Goal: Task Accomplishment & Management: Use online tool/utility

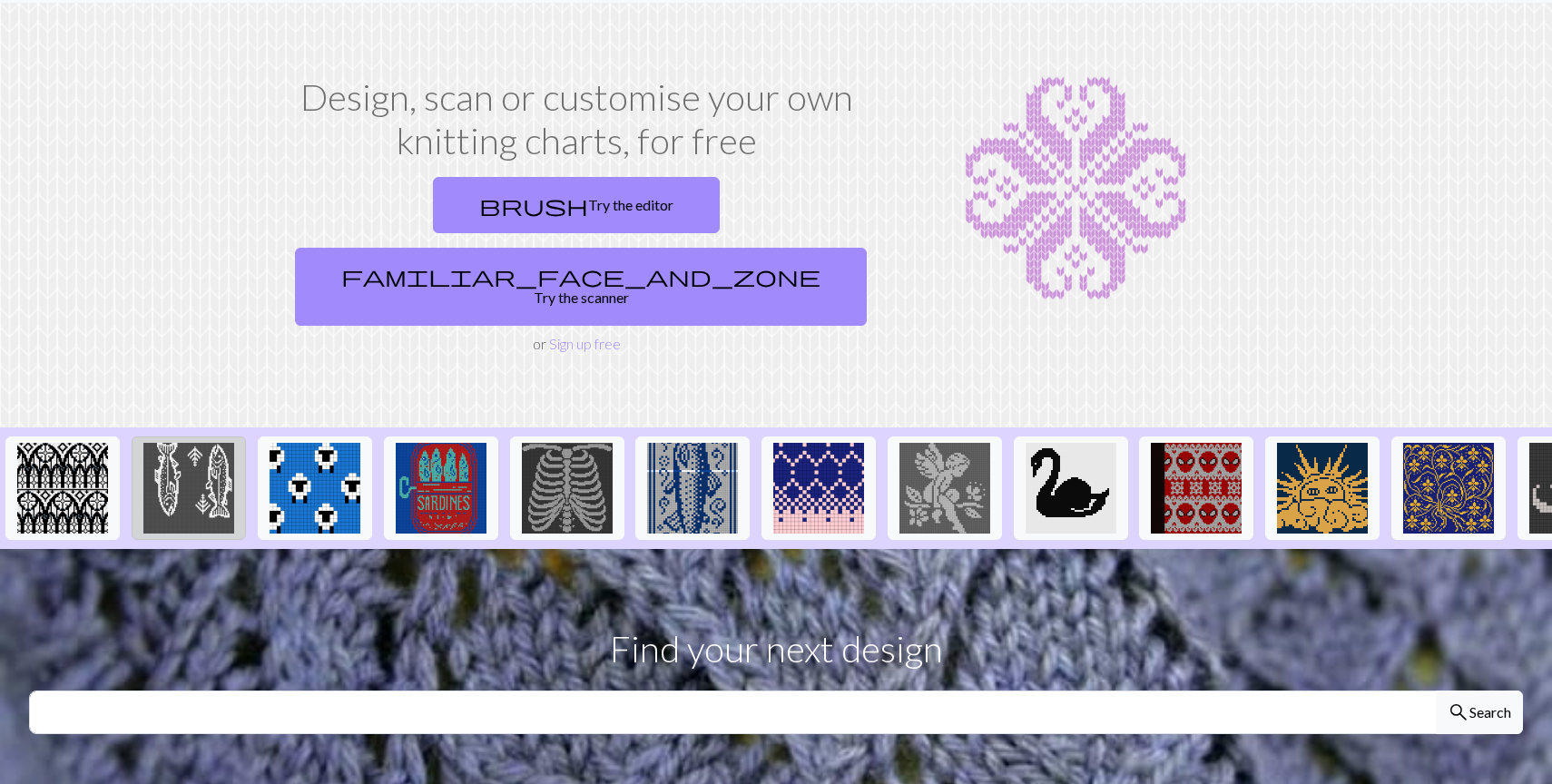
click at [202, 446] on img at bounding box center [188, 488] width 91 height 91
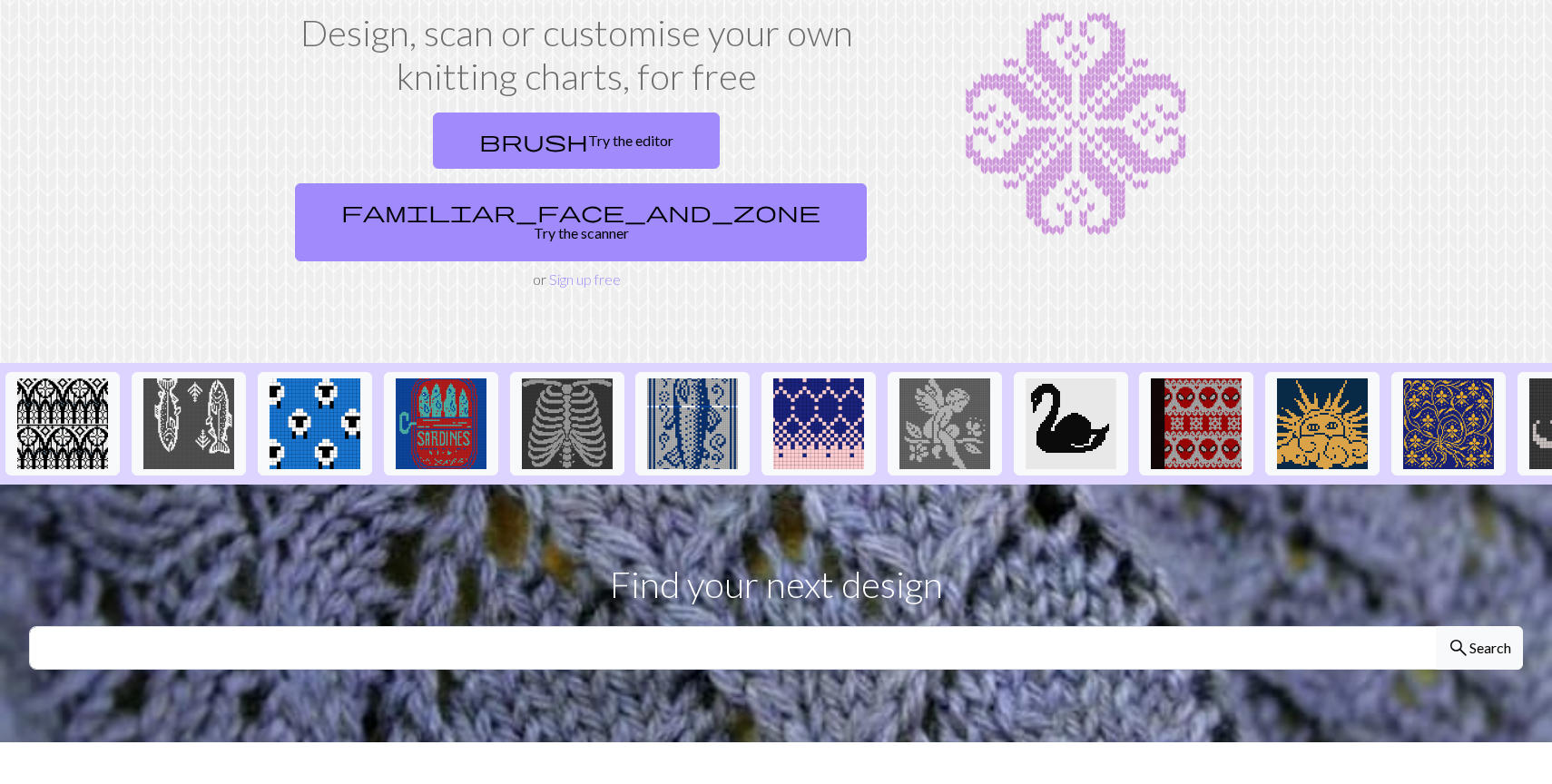
scroll to position [130, 0]
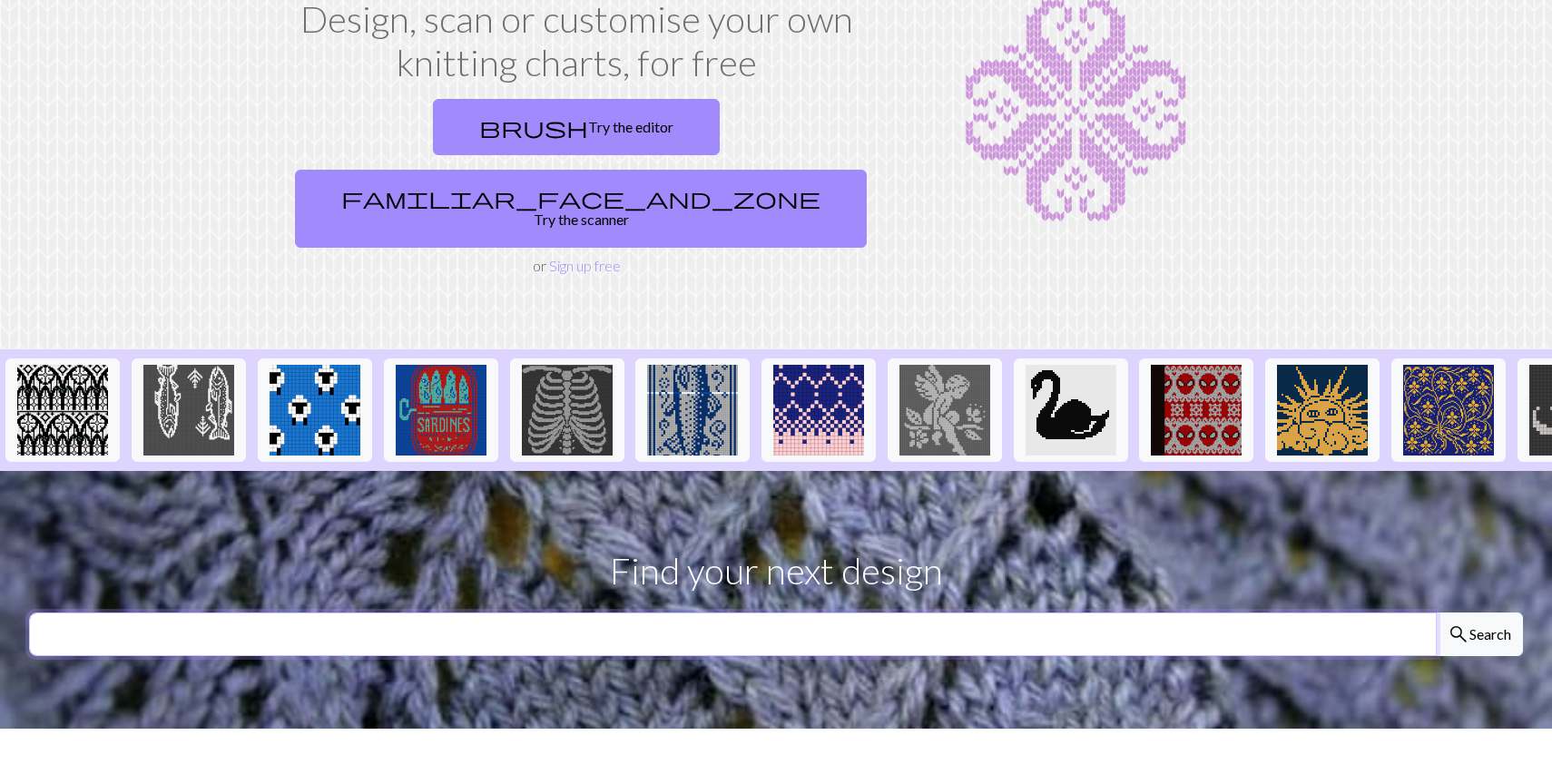
click at [855, 613] on input "text" at bounding box center [733, 635] width 1408 height 44
type input "fish"
click at [1436, 613] on button "search Search" at bounding box center [1479, 635] width 87 height 44
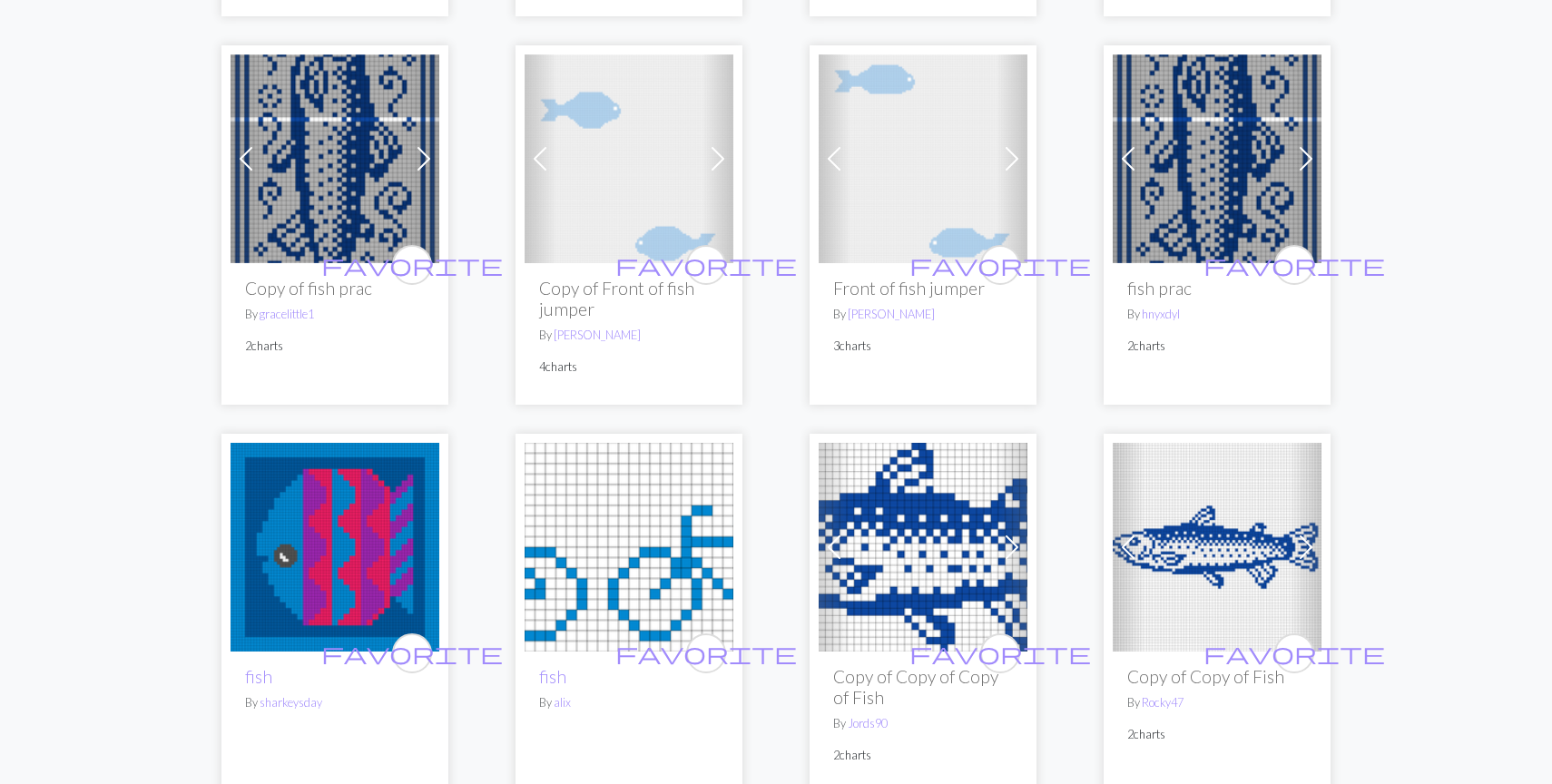
scroll to position [2525, 0]
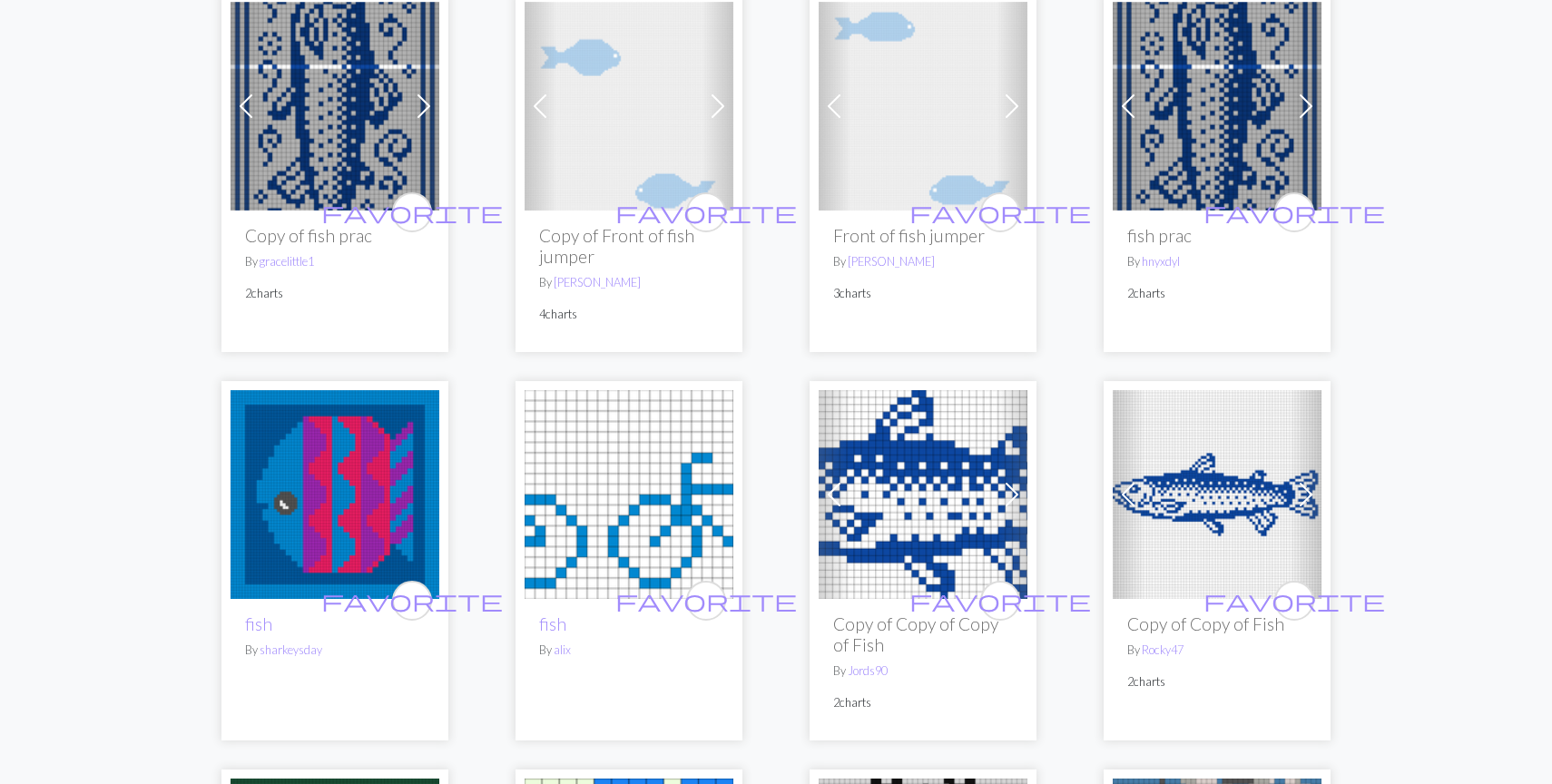
click at [431, 96] on span at bounding box center [424, 106] width 29 height 29
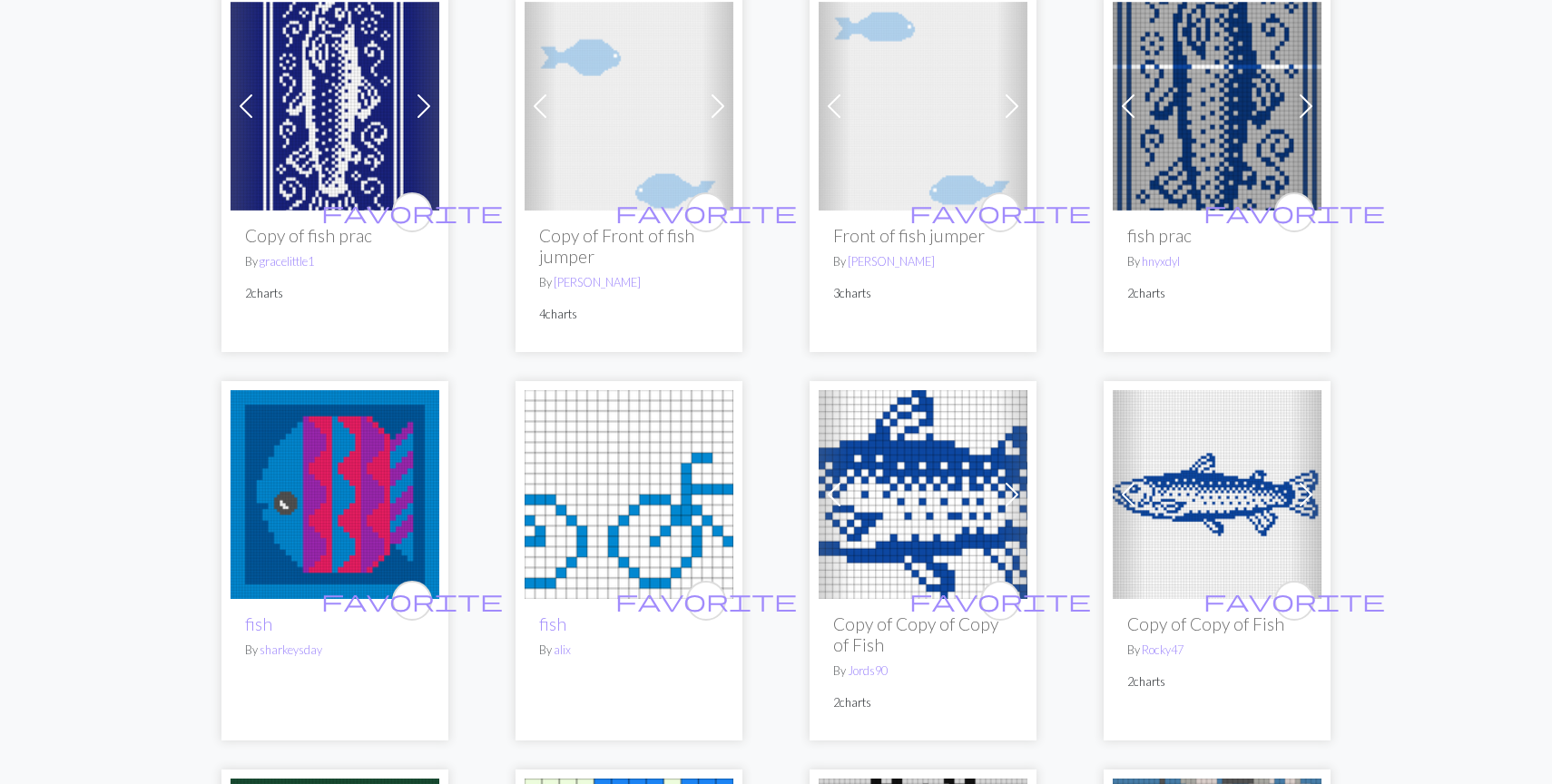
click at [431, 96] on span at bounding box center [424, 106] width 29 height 29
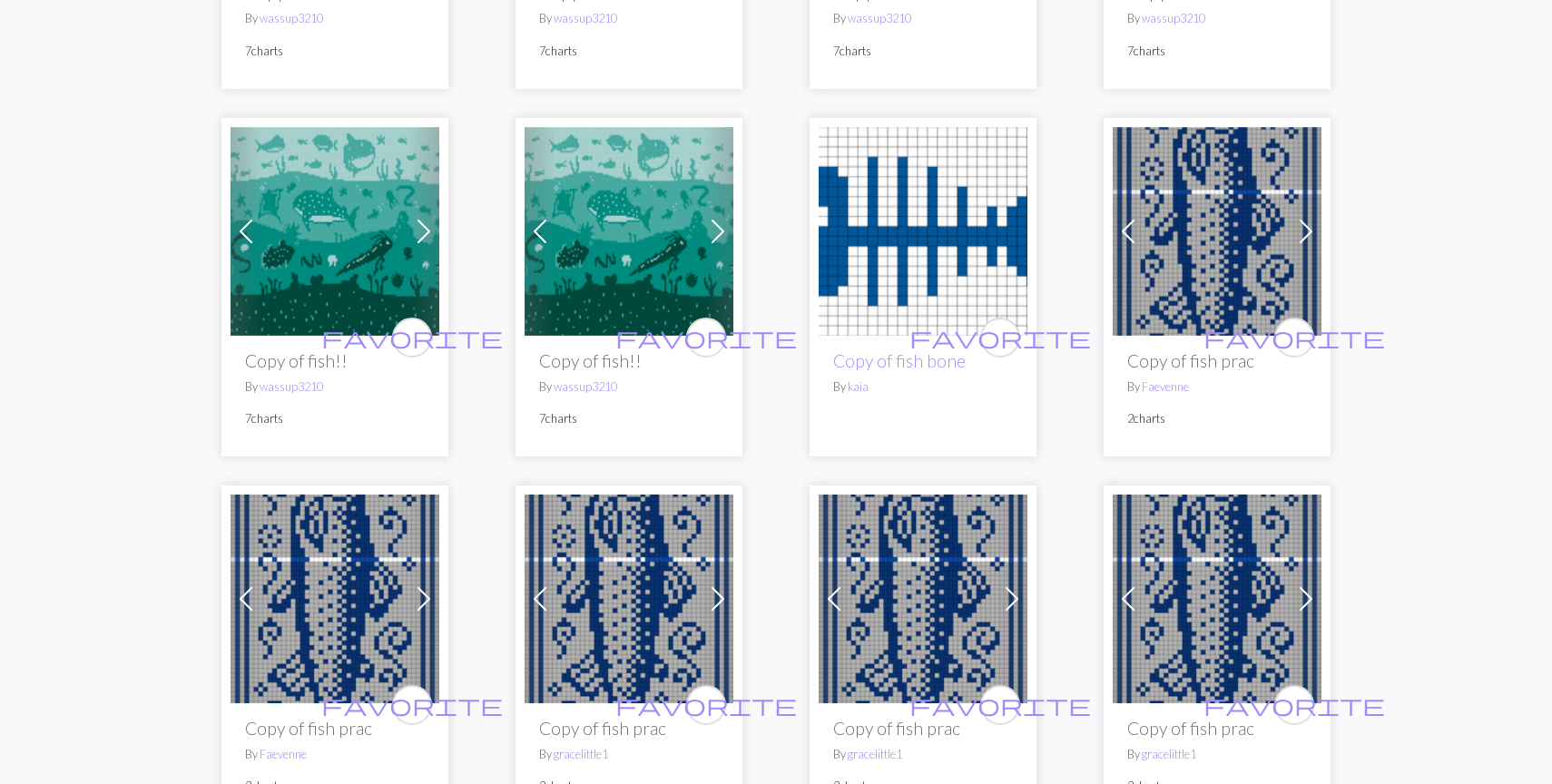
scroll to position [1898, 0]
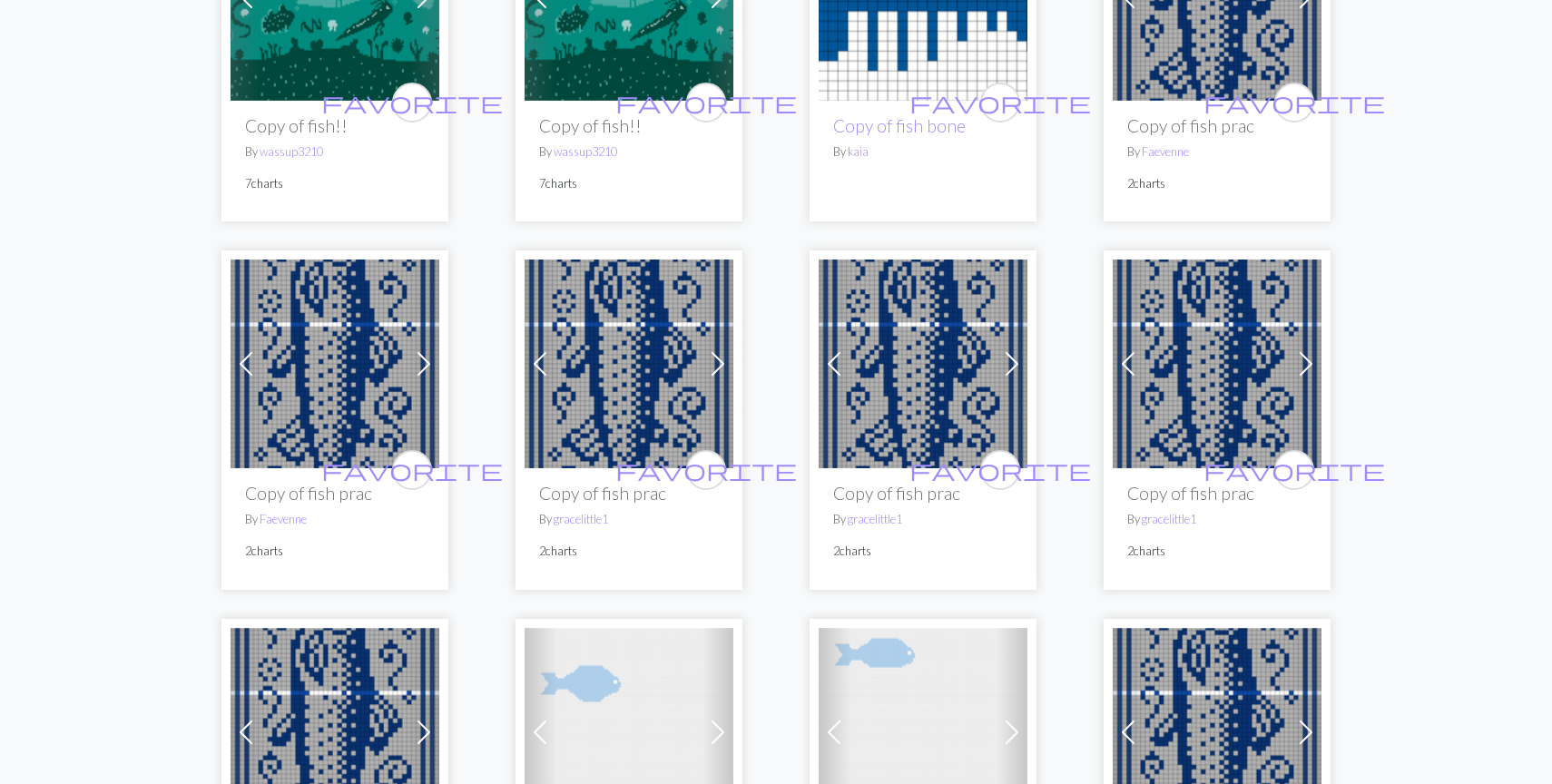
click at [909, 369] on img at bounding box center [923, 364] width 209 height 209
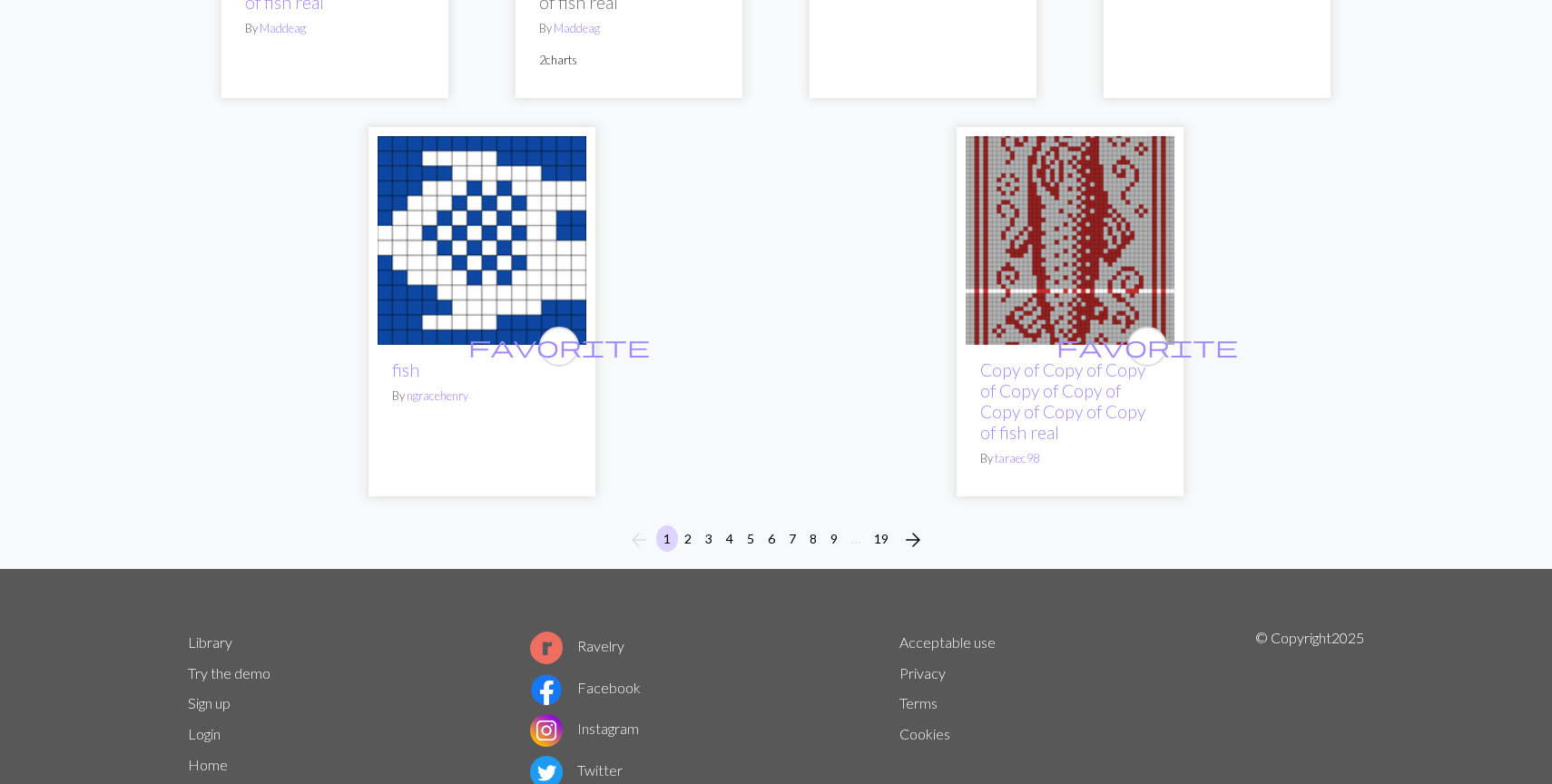
scroll to position [4753, 0]
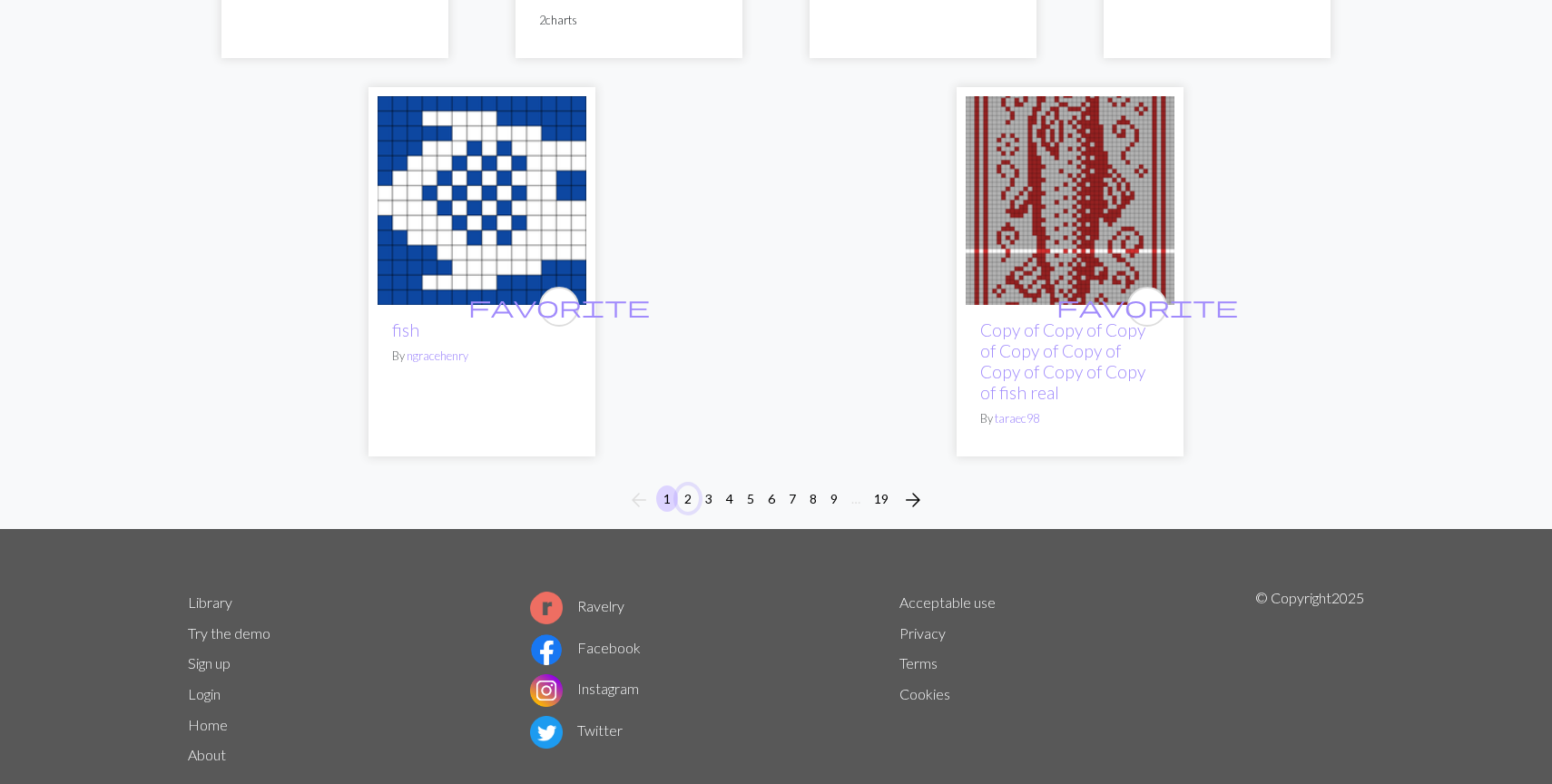
click at [689, 502] on button "2" at bounding box center [688, 499] width 22 height 27
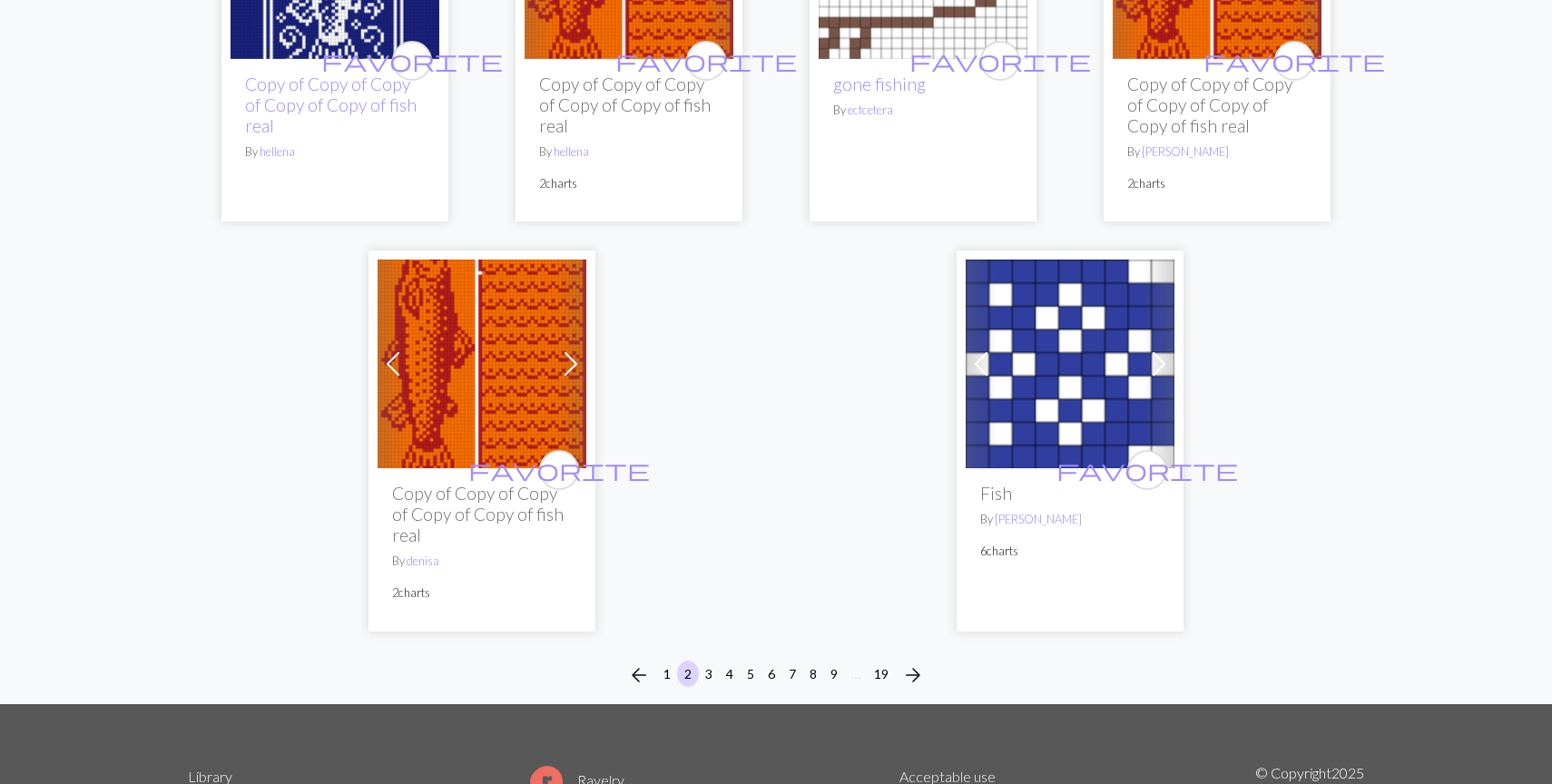
scroll to position [4881, 0]
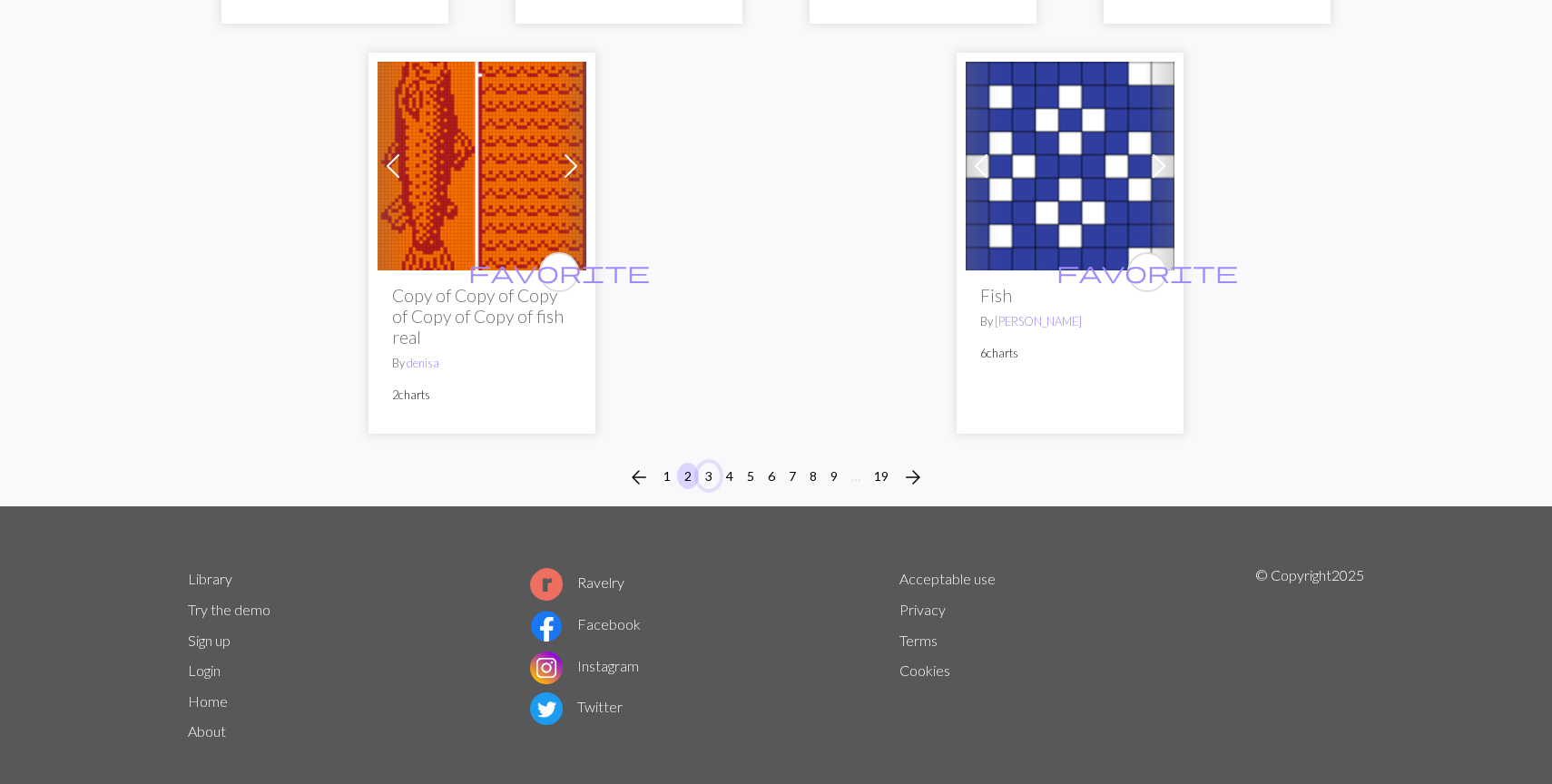
click at [712, 463] on button "3" at bounding box center [709, 477] width 22 height 27
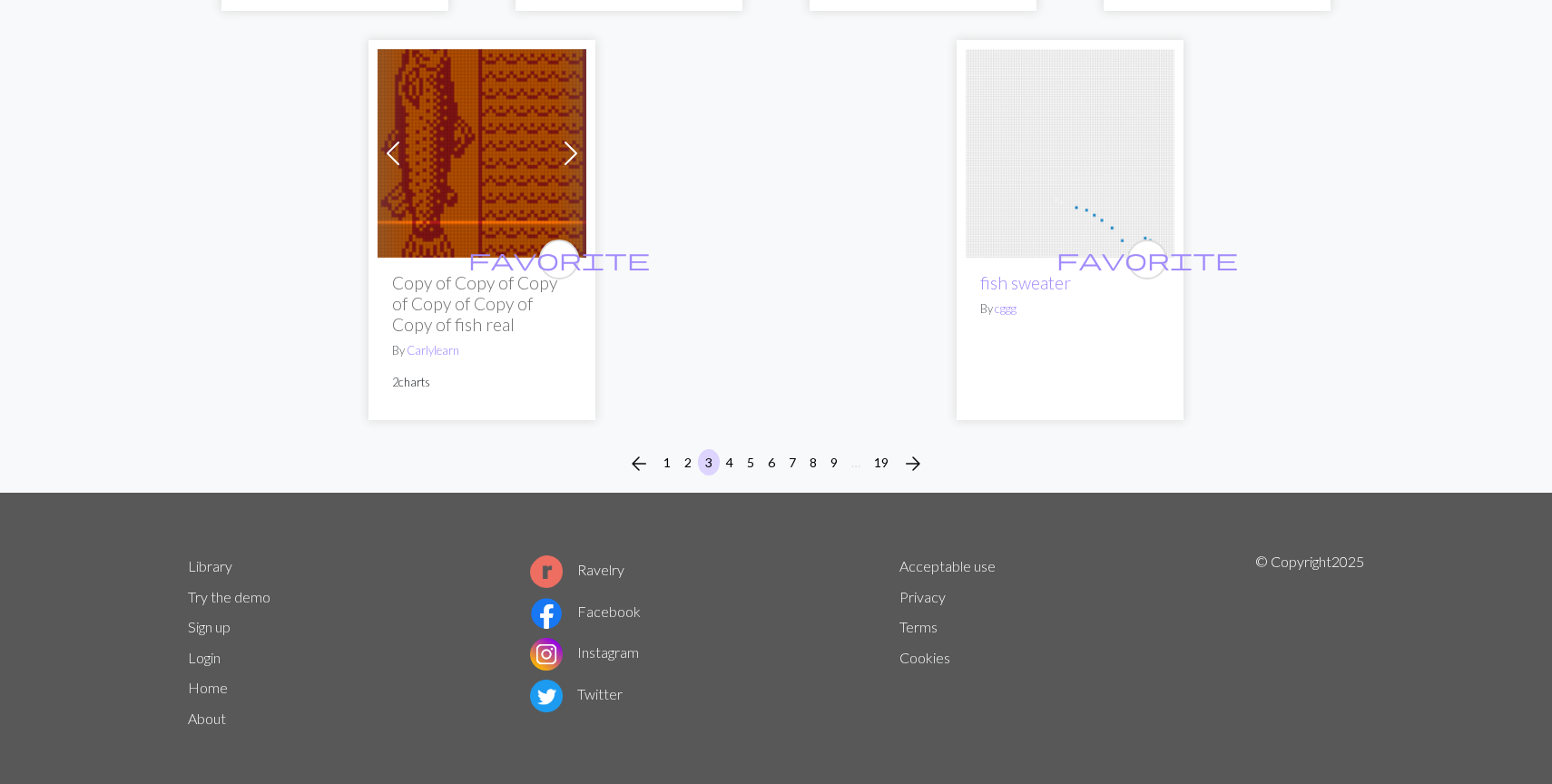
scroll to position [5112, 0]
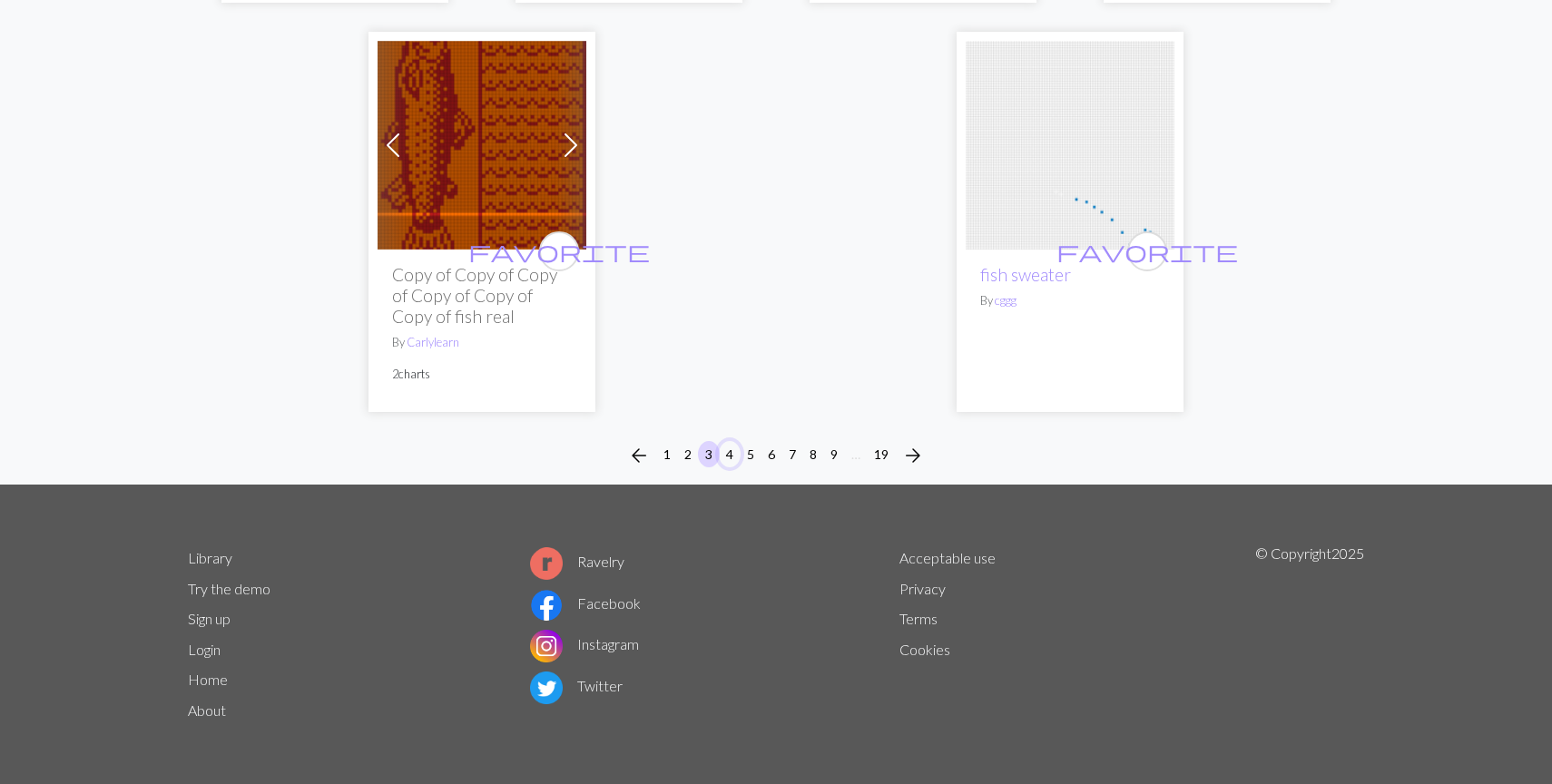
click at [731, 451] on button "4" at bounding box center [730, 455] width 22 height 27
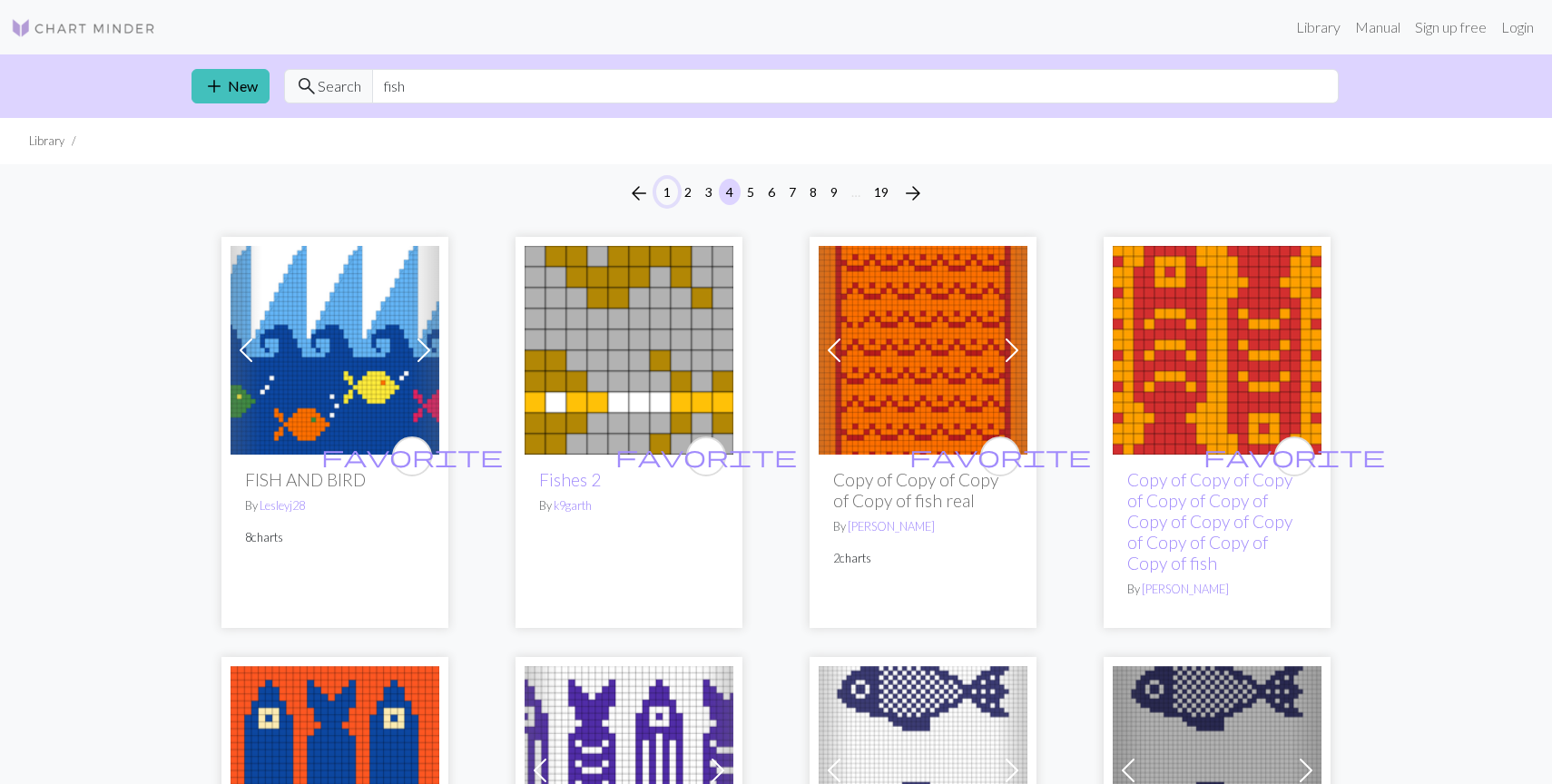
click at [666, 191] on button "1" at bounding box center [667, 192] width 22 height 27
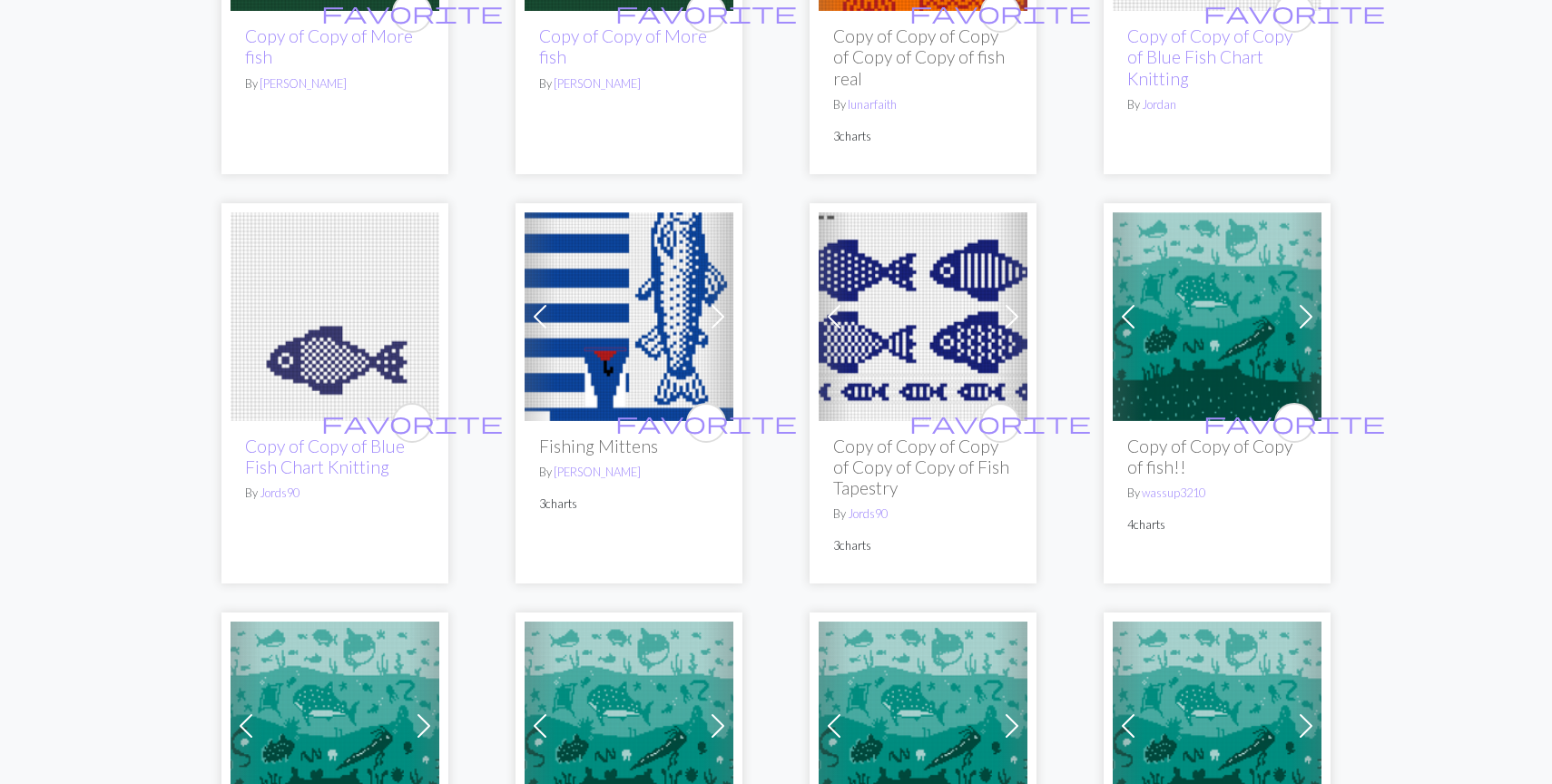
scroll to position [790, 0]
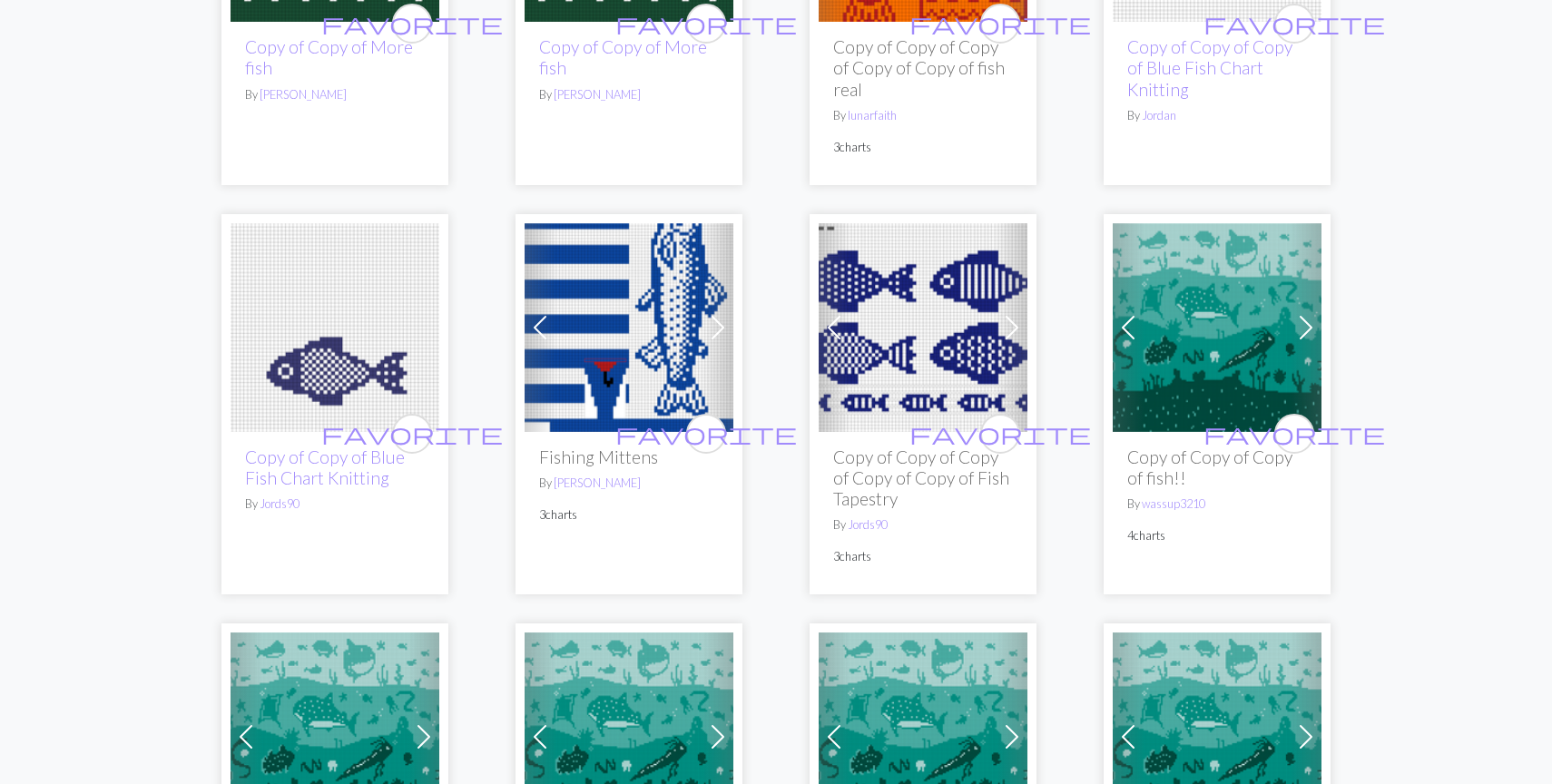
click at [889, 344] on img at bounding box center [923, 328] width 209 height 209
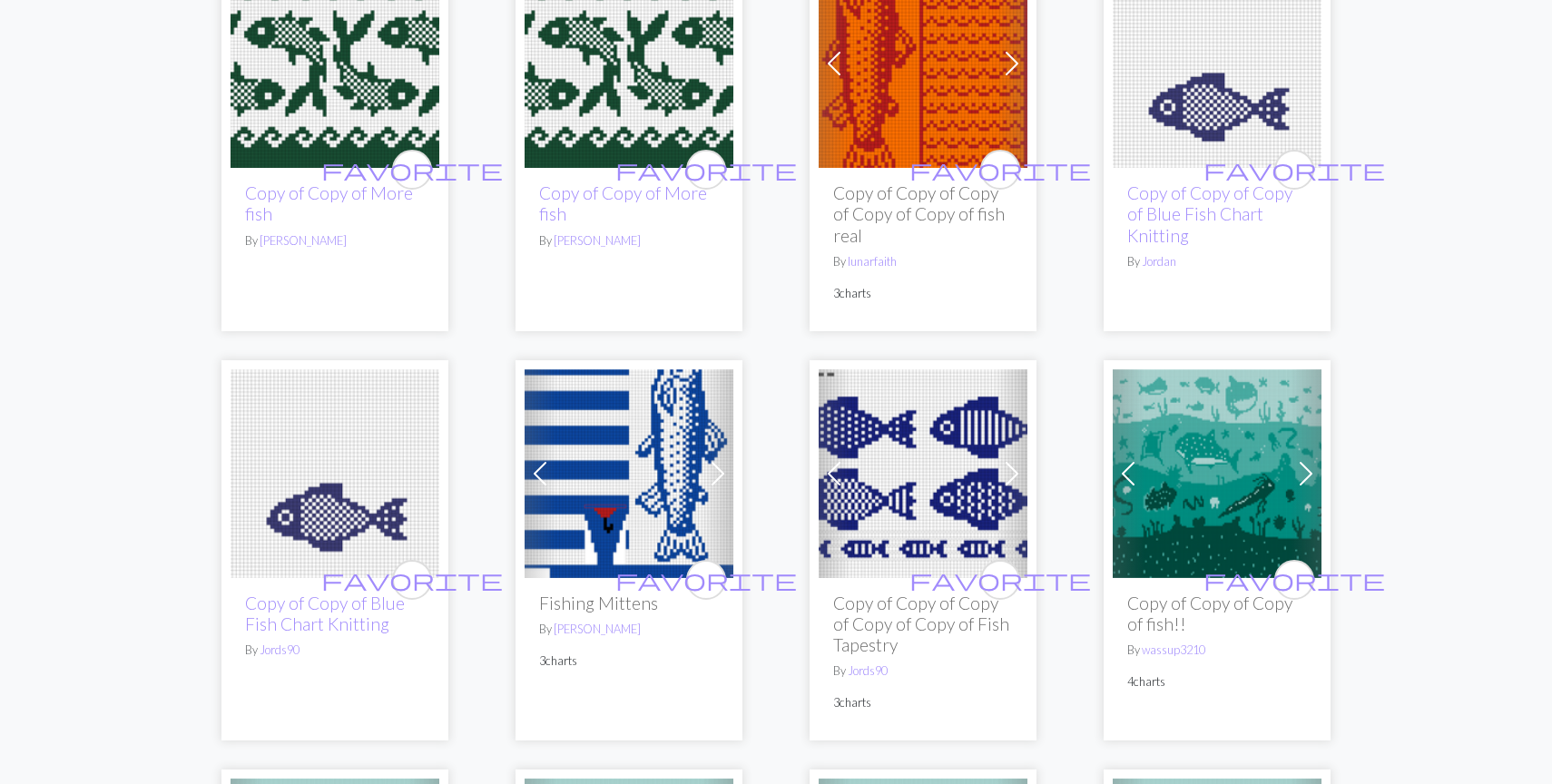
scroll to position [670, 0]
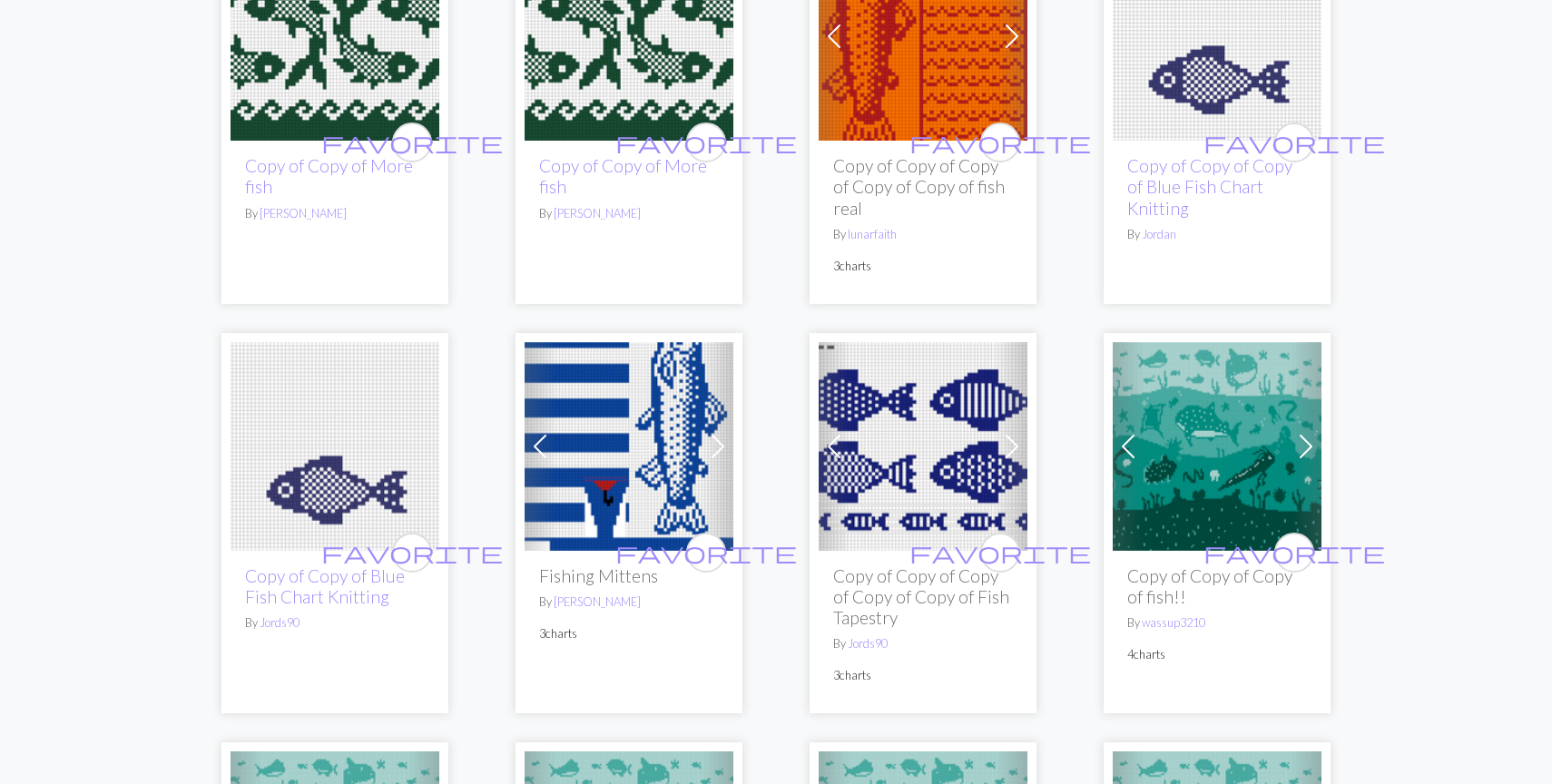
click at [1214, 61] on img at bounding box center [1217, 36] width 209 height 209
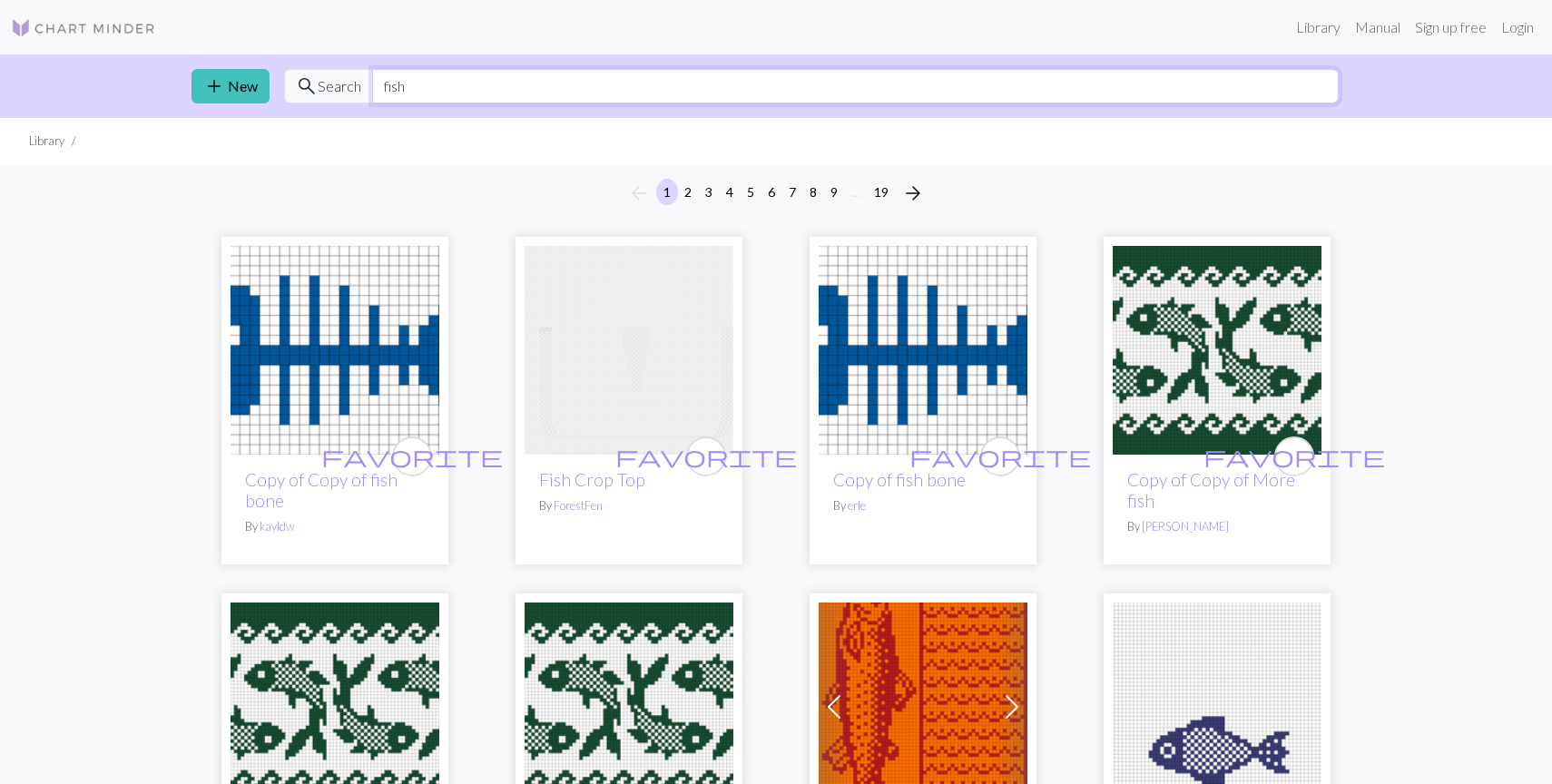
click at [456, 88] on input "fish" at bounding box center [856, 86] width 967 height 34
click at [456, 85] on input "fish" at bounding box center [856, 86] width 967 height 34
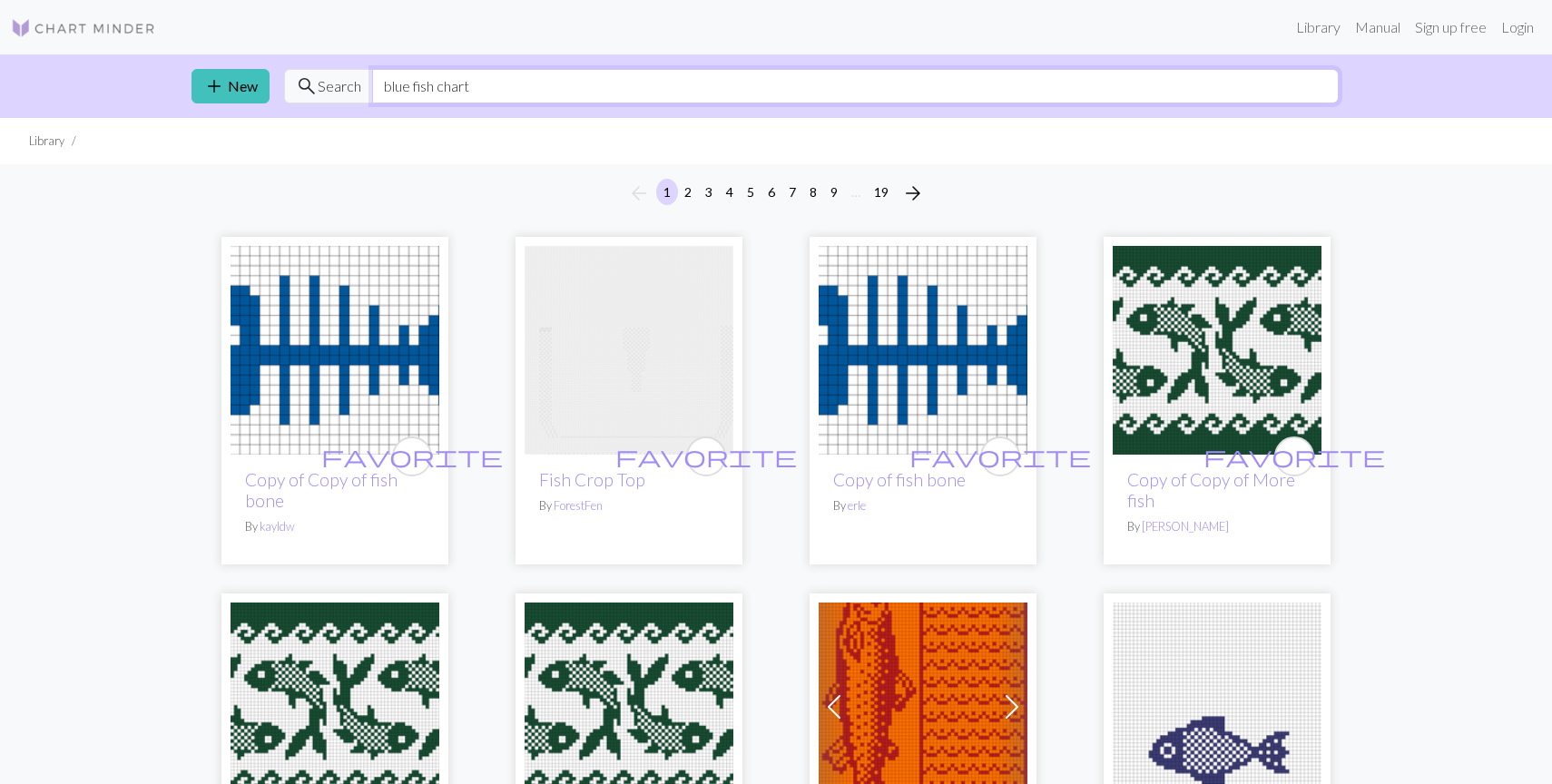
type input "blue fish chart"
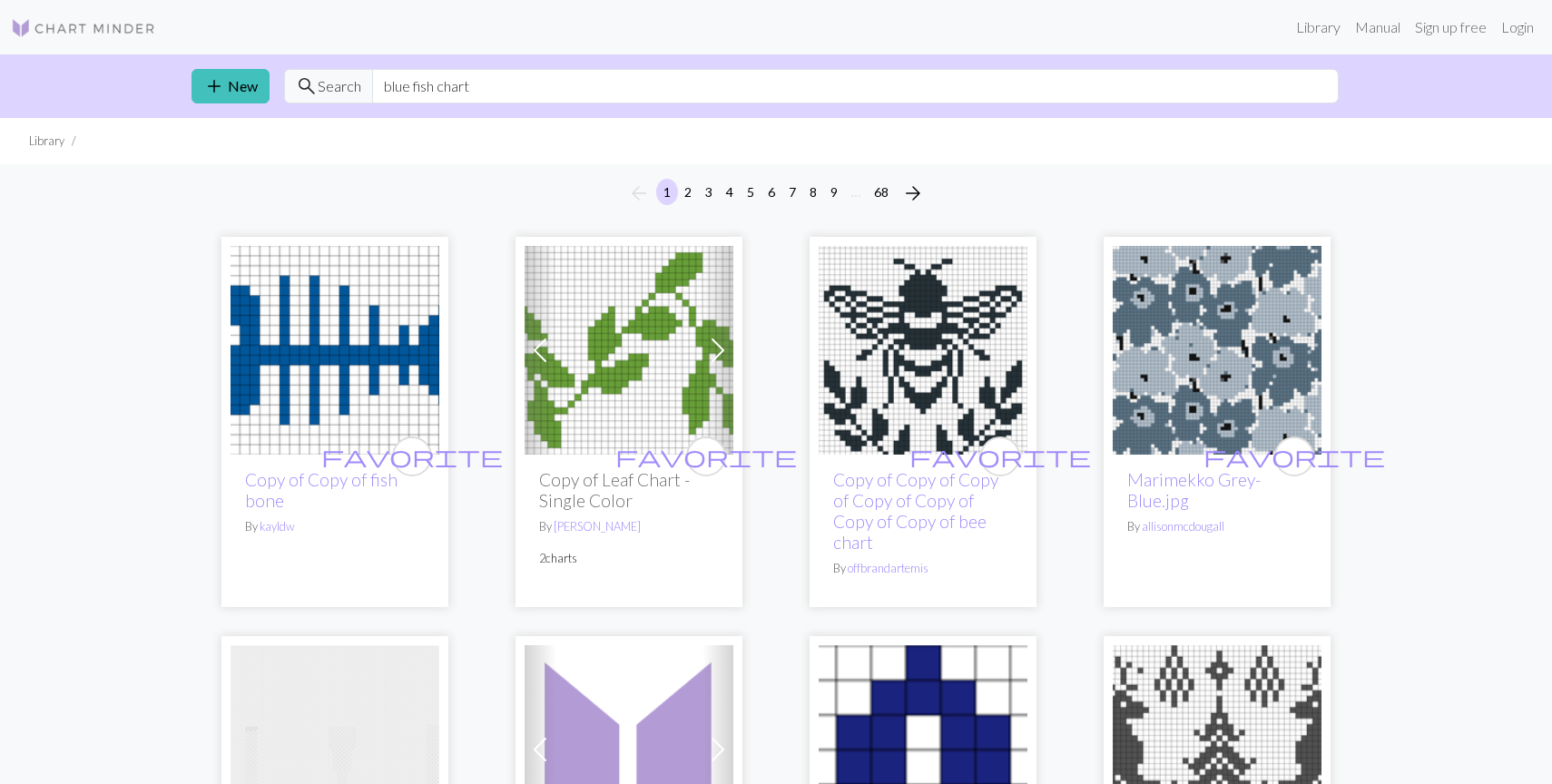
click at [139, 36] on img at bounding box center [83, 28] width 145 height 22
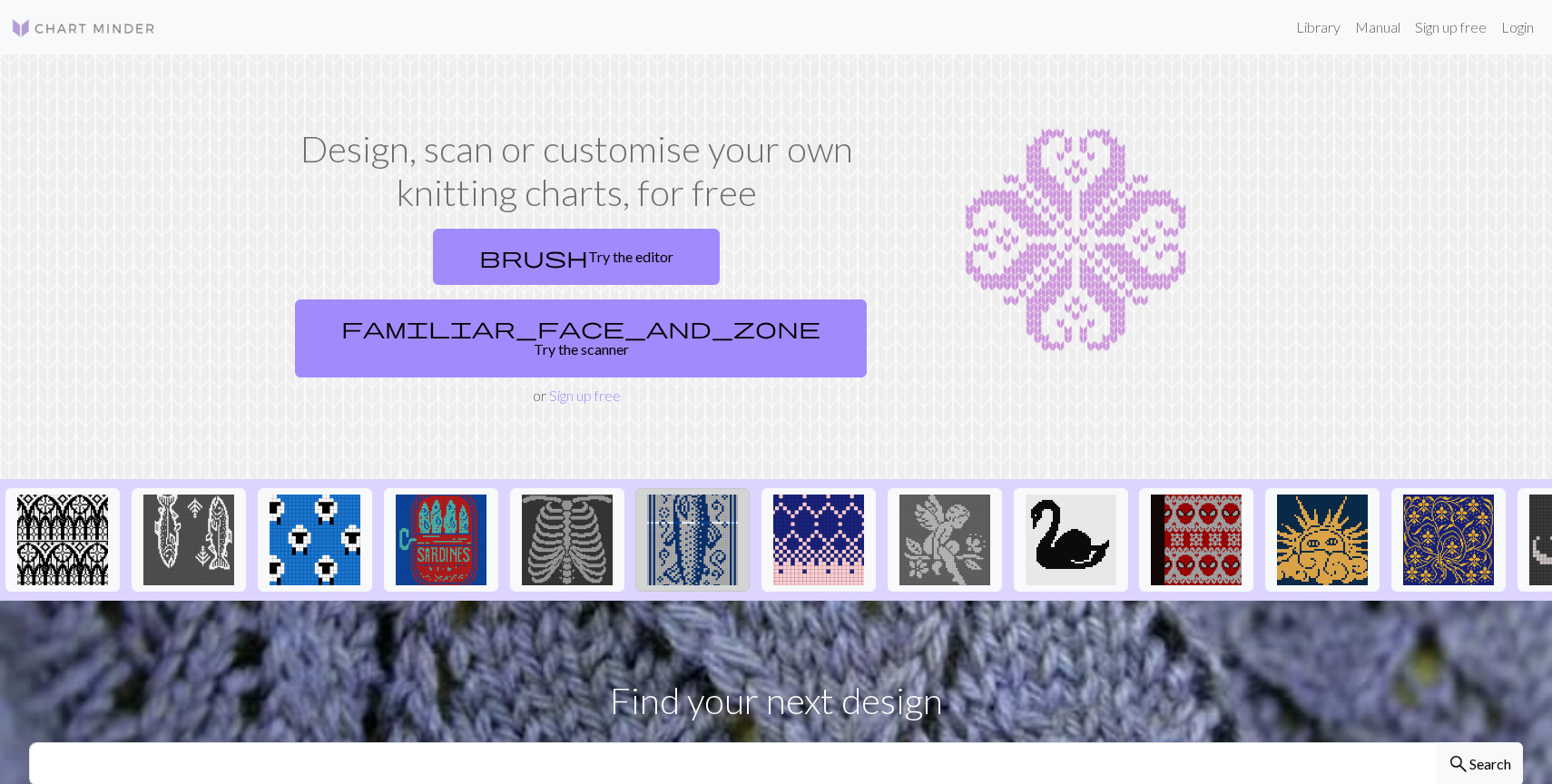
click at [682, 495] on img at bounding box center [692, 540] width 91 height 91
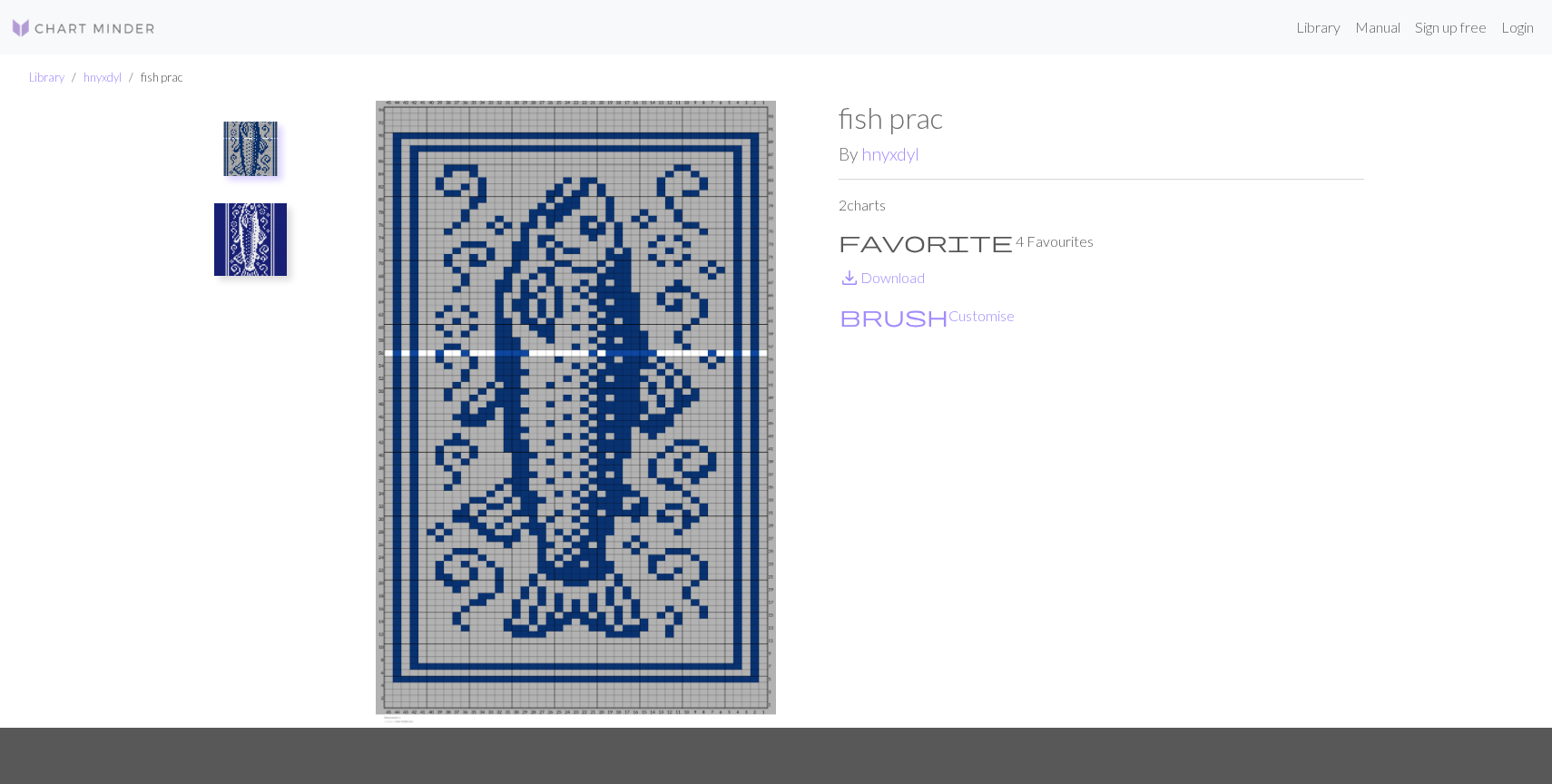
click at [254, 248] on img at bounding box center [250, 240] width 73 height 73
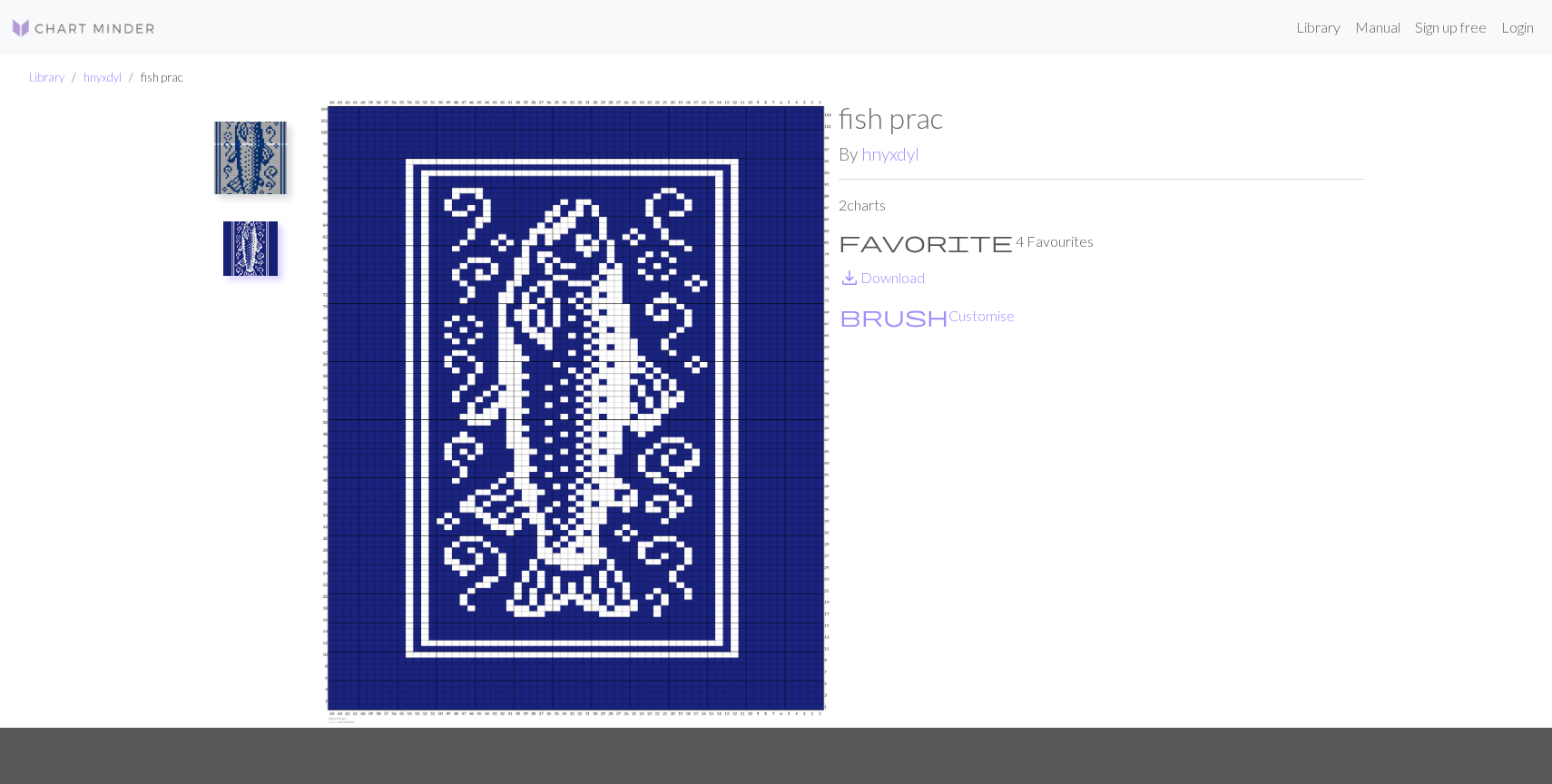
click at [197, 179] on ul at bounding box center [250, 408] width 125 height 613
click at [242, 175] on img at bounding box center [250, 158] width 73 height 73
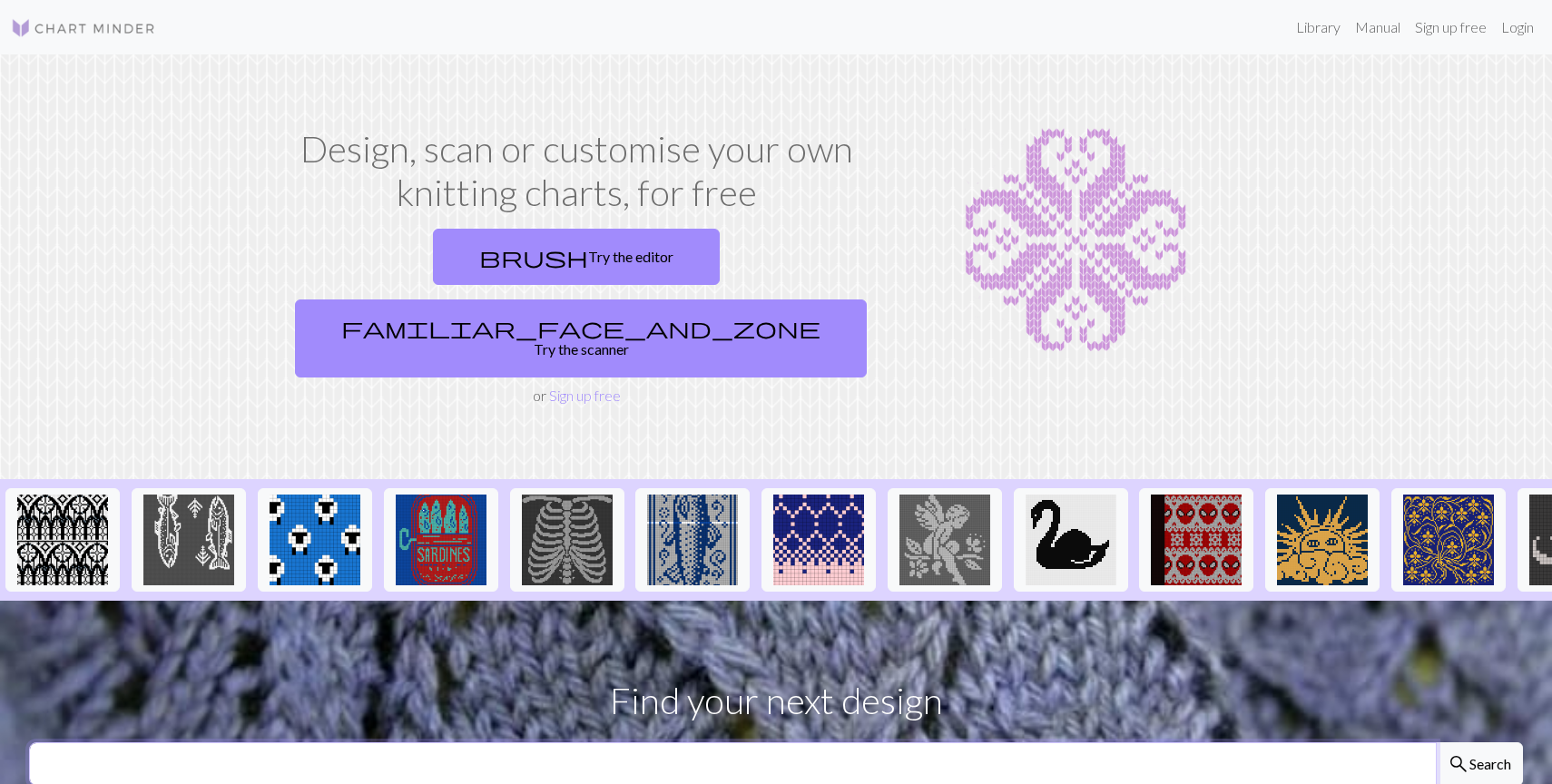
click at [475, 743] on input "text" at bounding box center [733, 765] width 1408 height 44
type input "fish"
click at [1436, 743] on button "search Search" at bounding box center [1479, 765] width 87 height 44
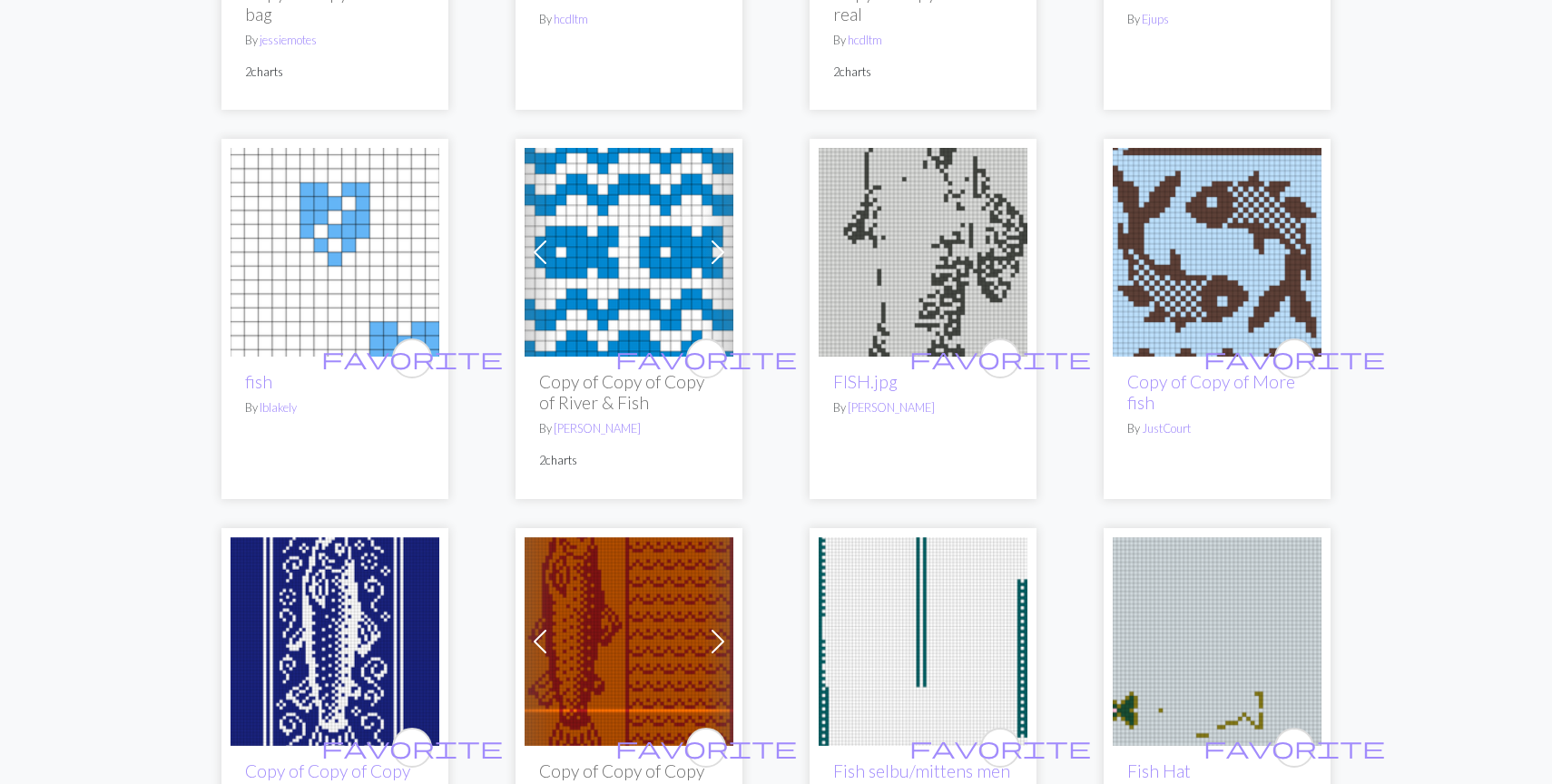
scroll to position [3882, 0]
click at [903, 281] on img at bounding box center [923, 251] width 209 height 209
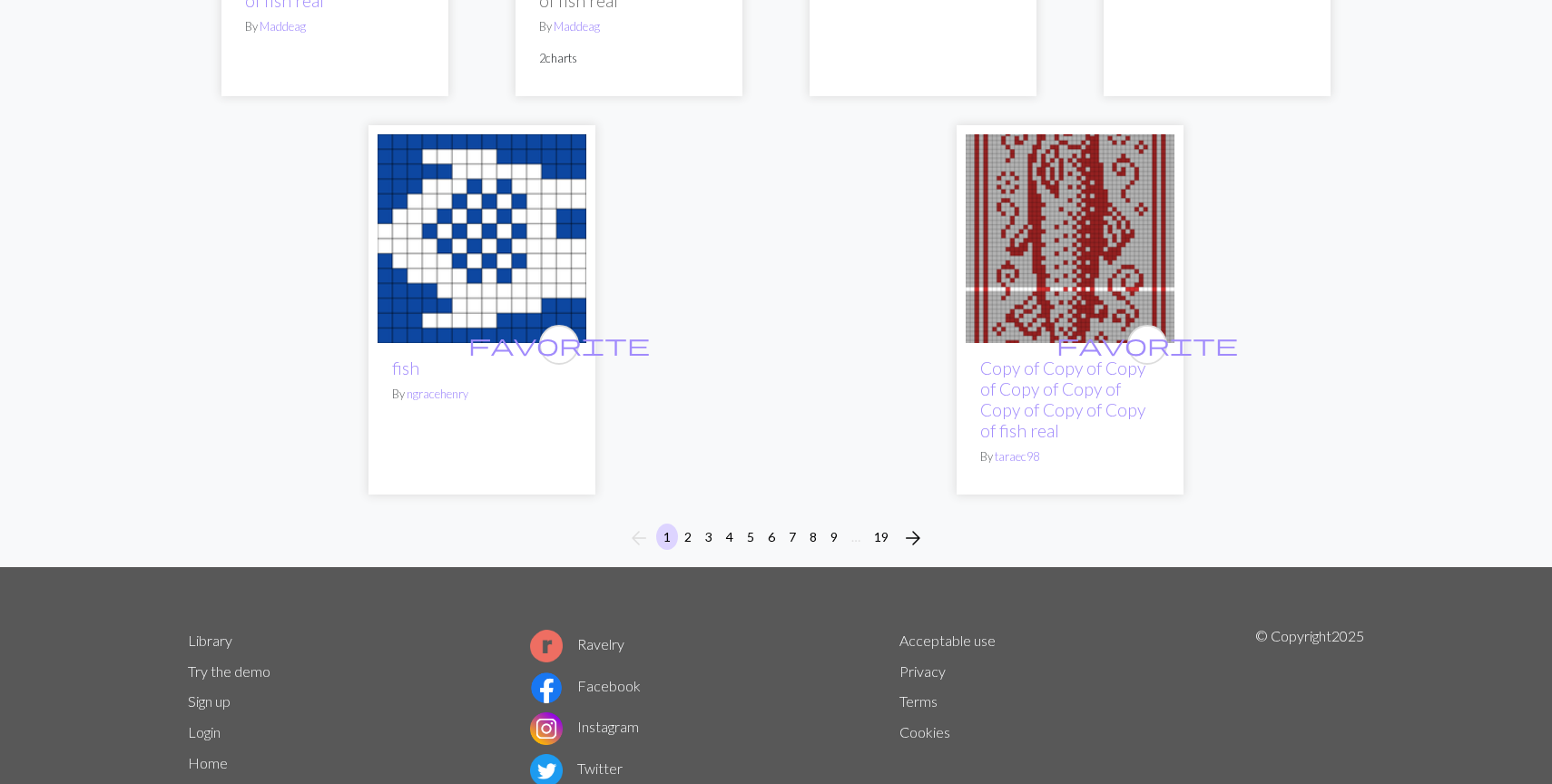
scroll to position [4797, 0]
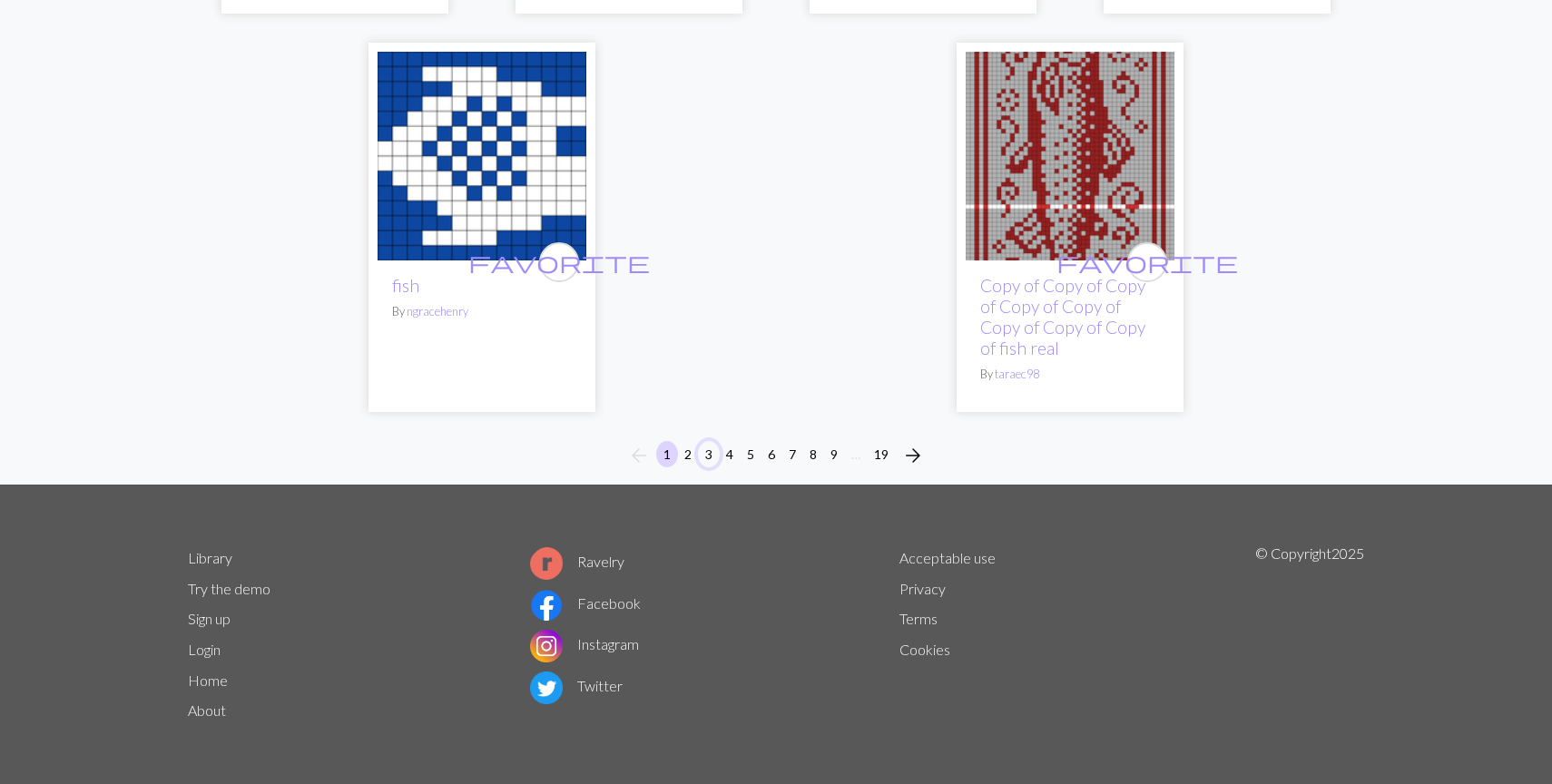
click at [704, 454] on button "3" at bounding box center [709, 455] width 22 height 27
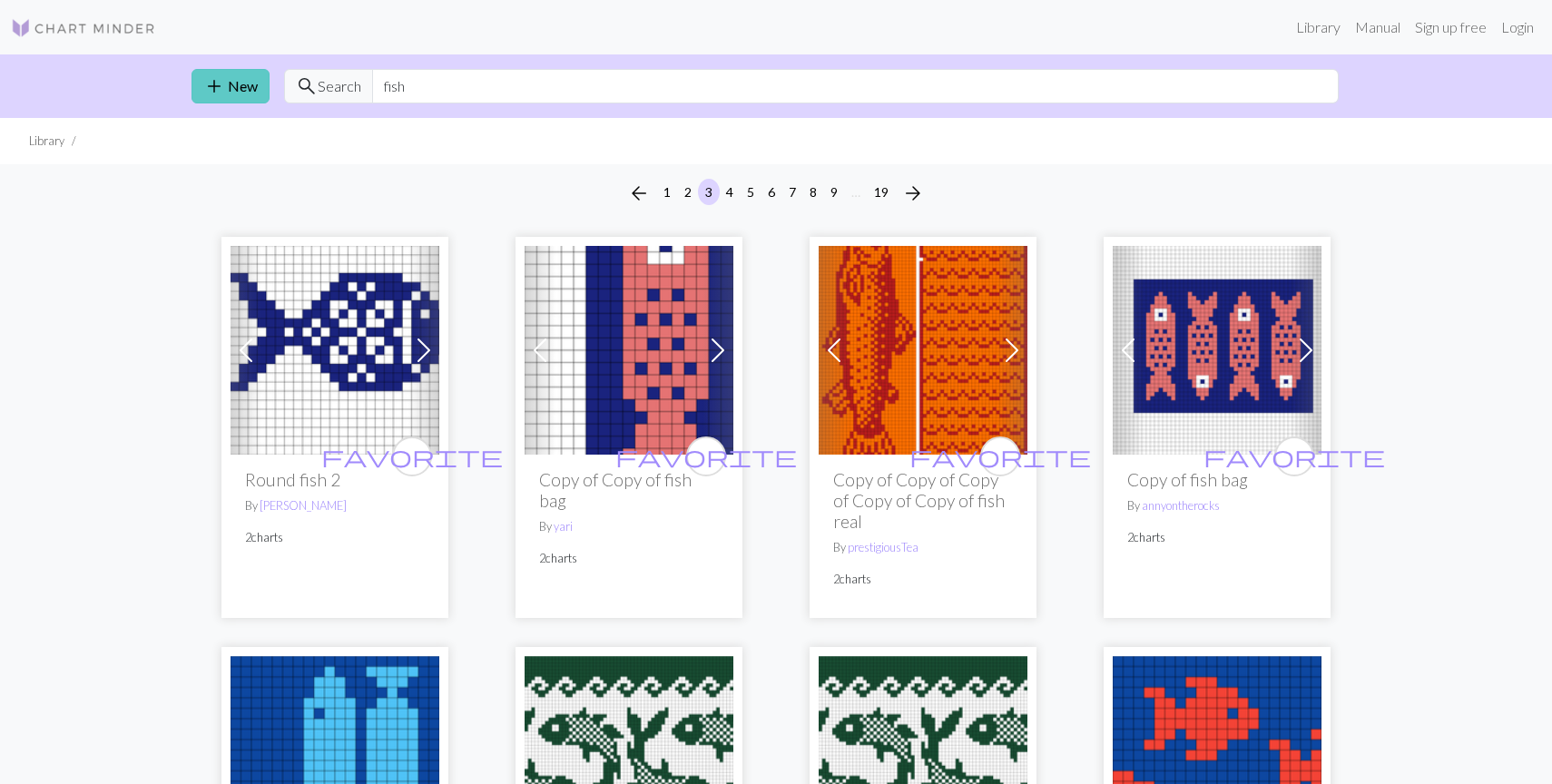
click at [235, 82] on link "add New" at bounding box center [231, 86] width 78 height 34
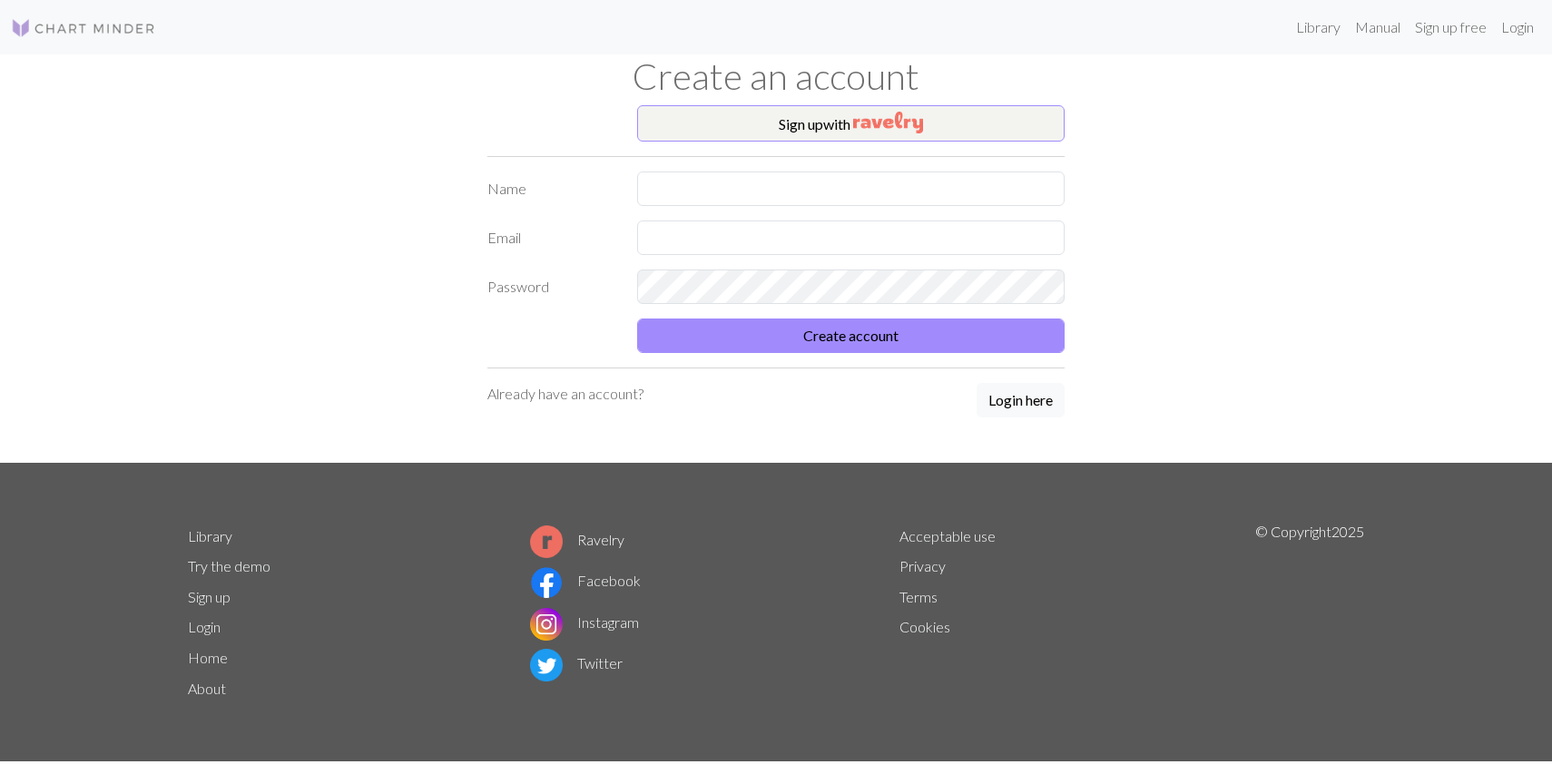
click at [98, 28] on img at bounding box center [83, 28] width 145 height 22
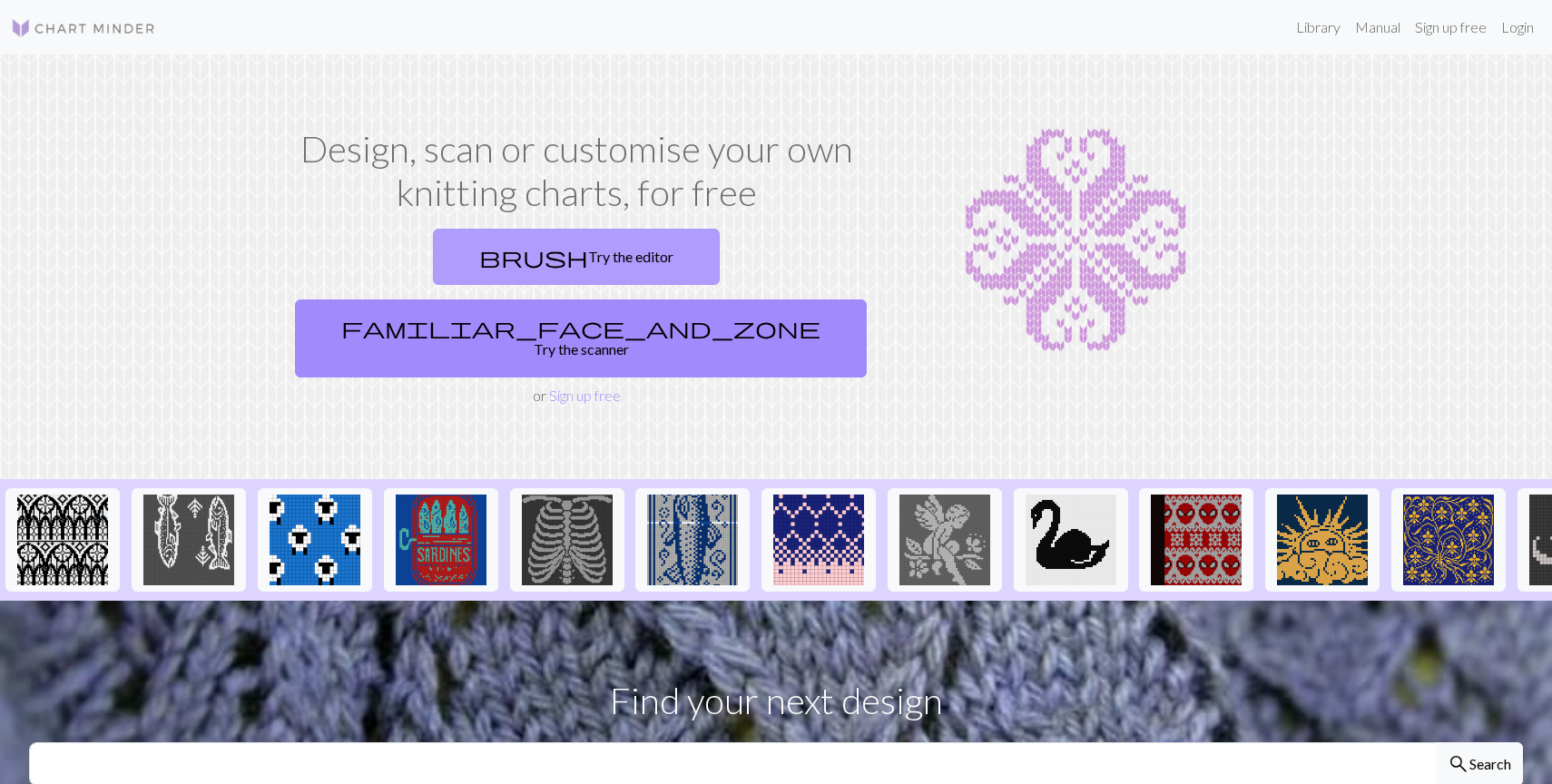
click at [454, 252] on link "brush Try the editor" at bounding box center [576, 257] width 287 height 56
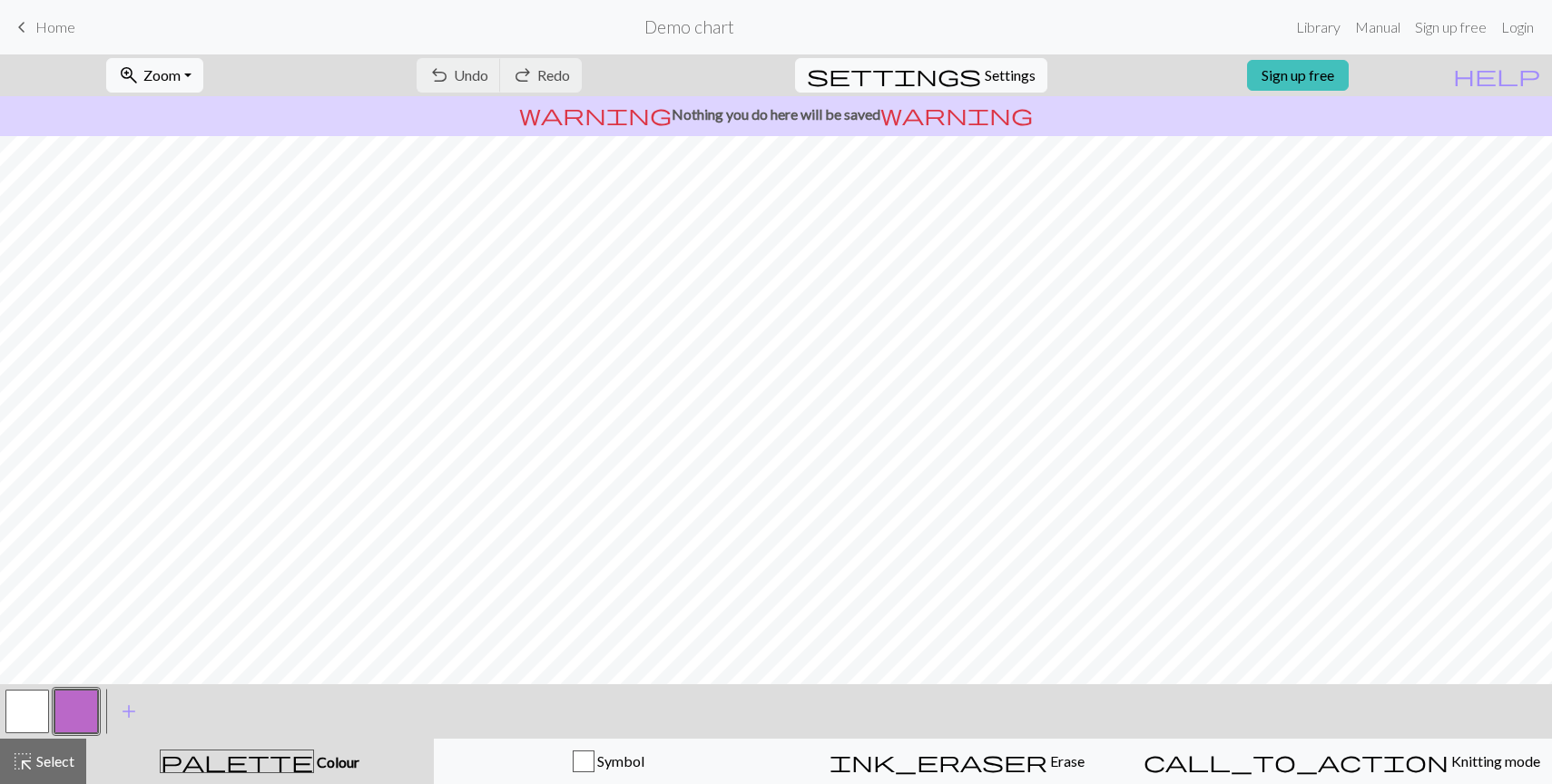
click at [12, 11] on link "keyboard_arrow_left Home" at bounding box center [42, 27] width 64 height 31
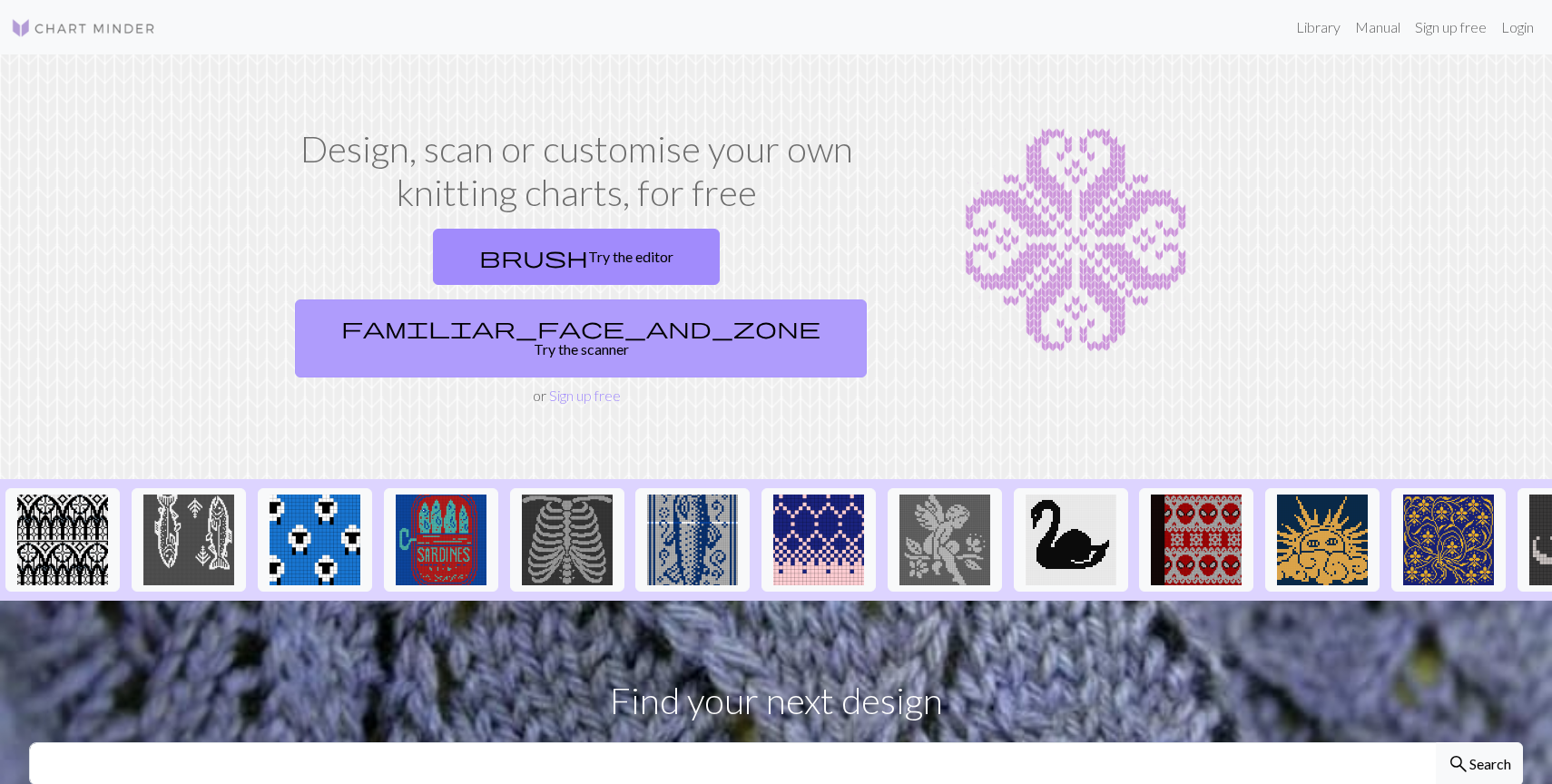
click at [703, 300] on link "familiar_face_and_zone Try the scanner" at bounding box center [581, 339] width 572 height 78
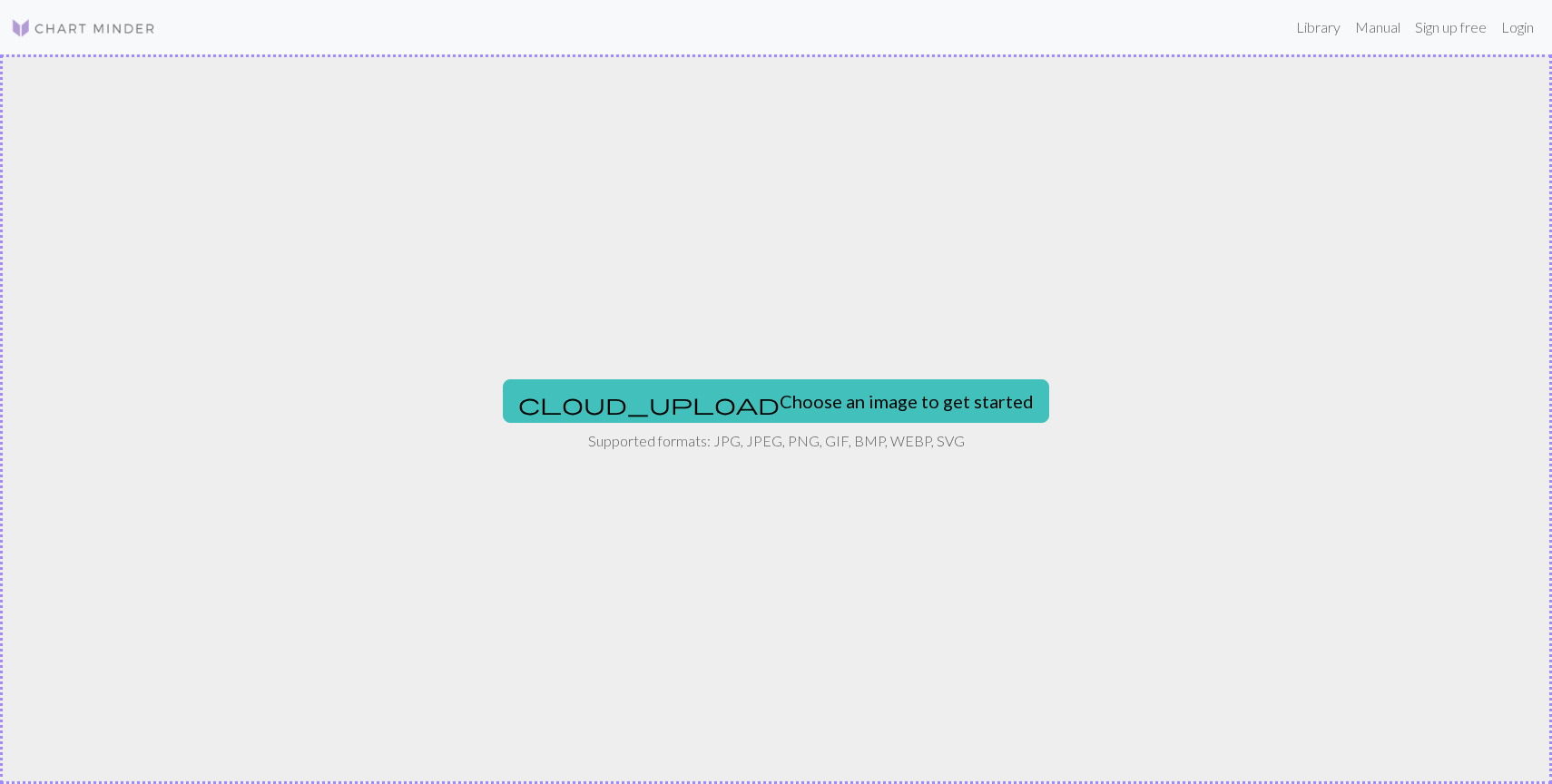
click at [756, 367] on div "cloud_upload Choose an image to get started Supported formats: JPG, JPEG, PNG, …" at bounding box center [776, 419] width 1552 height 730
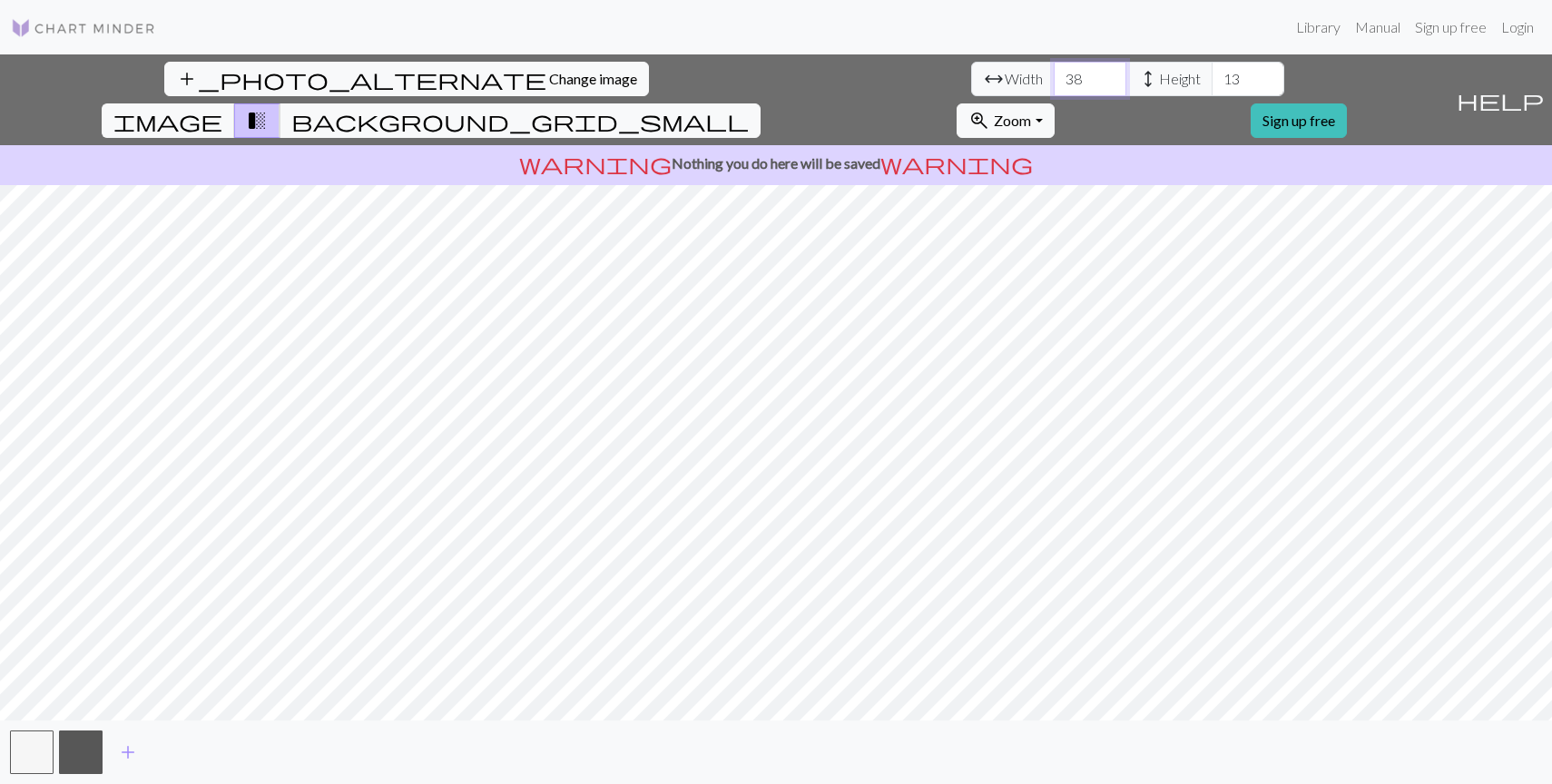
click at [1054, 74] on input "38" at bounding box center [1091, 79] width 73 height 34
click at [1054, 74] on input "39" at bounding box center [1091, 79] width 73 height 34
type input "40"
click at [1054, 74] on input "40" at bounding box center [1091, 79] width 73 height 34
click at [1212, 83] on input "3" at bounding box center [1248, 79] width 73 height 34
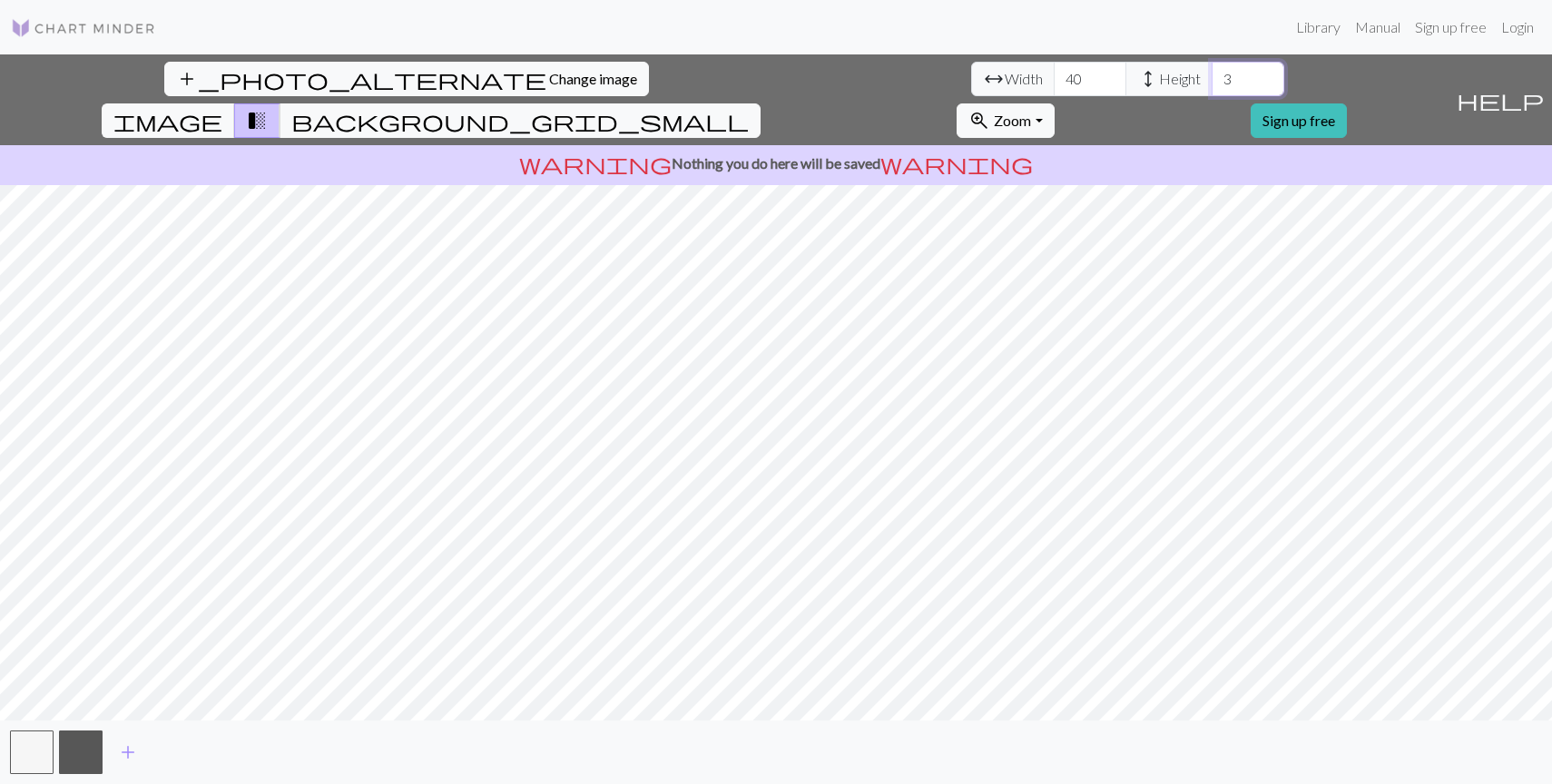
click at [1212, 67] on input "3" at bounding box center [1248, 79] width 73 height 34
click at [1212, 73] on input "23" at bounding box center [1248, 79] width 73 height 34
click at [1212, 73] on input "33" at bounding box center [1248, 79] width 73 height 34
click at [1212, 73] on input "34" at bounding box center [1248, 79] width 73 height 34
click at [1212, 73] on input "35" at bounding box center [1248, 79] width 73 height 34
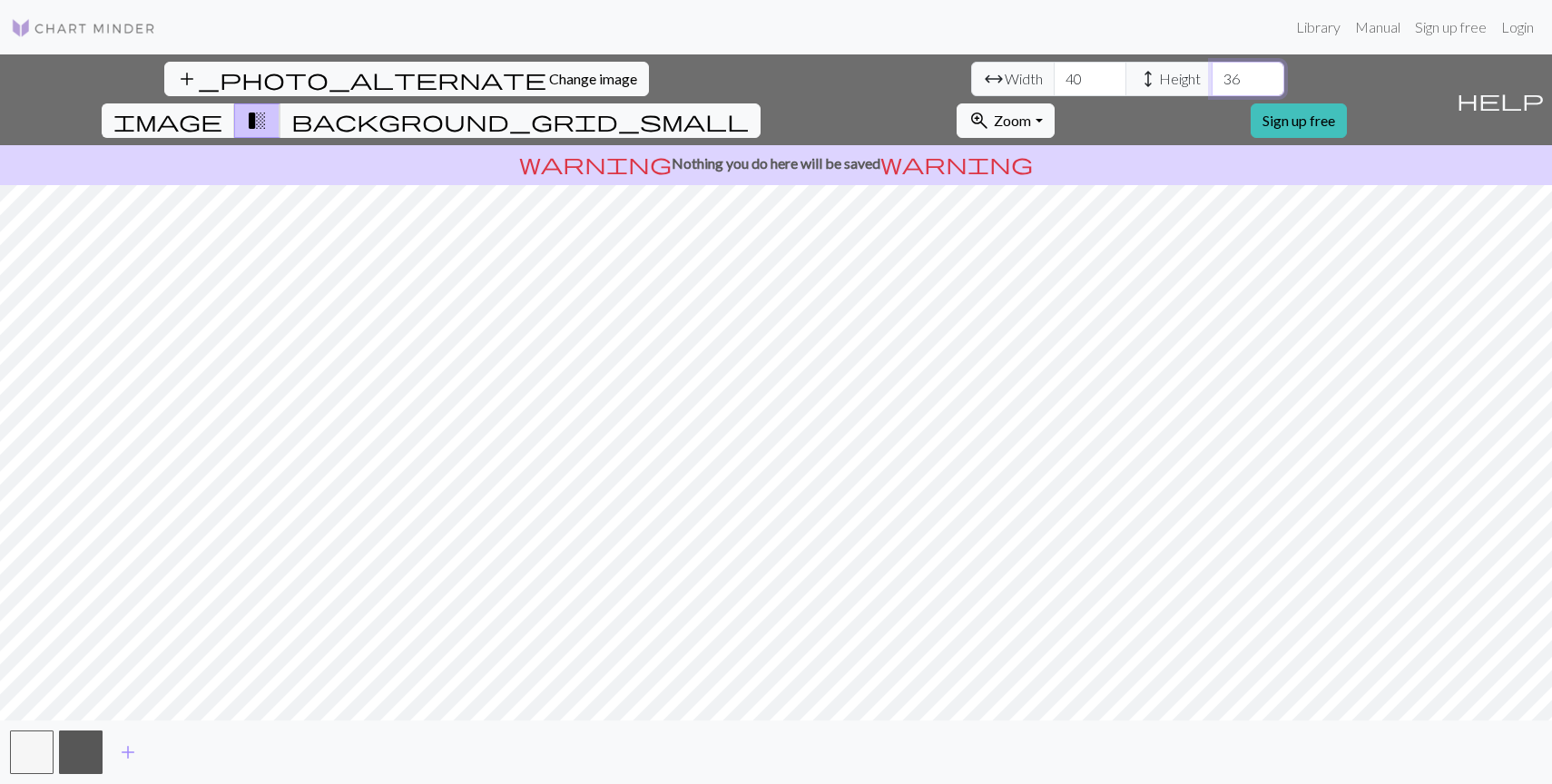
click at [1212, 74] on input "36" at bounding box center [1248, 79] width 73 height 34
click at [1212, 74] on input "37" at bounding box center [1248, 79] width 73 height 34
type input "38"
click at [1212, 74] on input "38" at bounding box center [1248, 79] width 73 height 34
click at [1054, 76] on input "61" at bounding box center [1091, 79] width 73 height 34
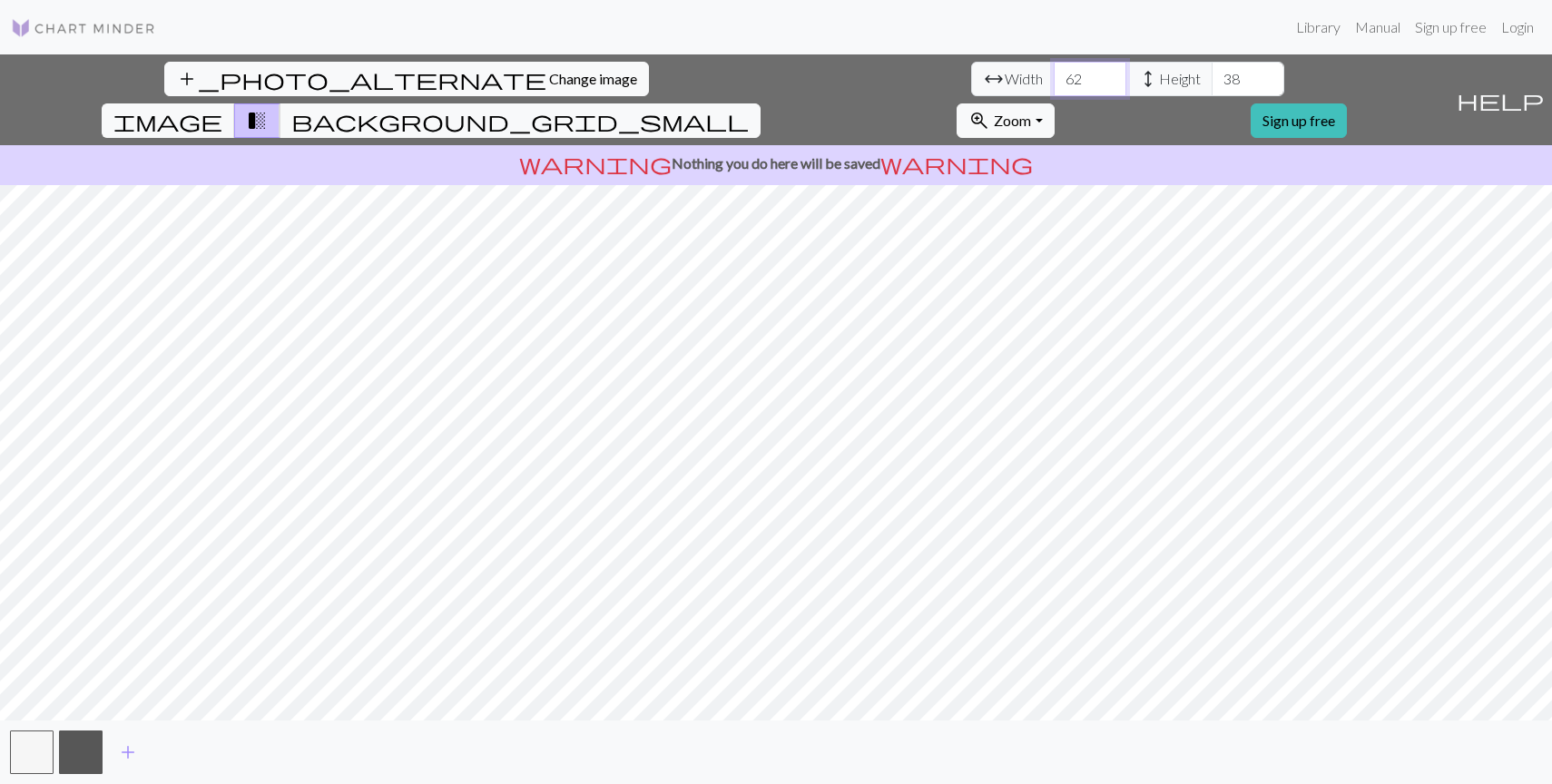
click at [1054, 78] on input "62" at bounding box center [1091, 79] width 73 height 34
click at [1054, 72] on input "89" at bounding box center [1091, 79] width 73 height 34
type input "90"
click at [1054, 72] on input "90" at bounding box center [1091, 79] width 73 height 34
click at [1212, 75] on input "58" at bounding box center [1248, 79] width 73 height 34
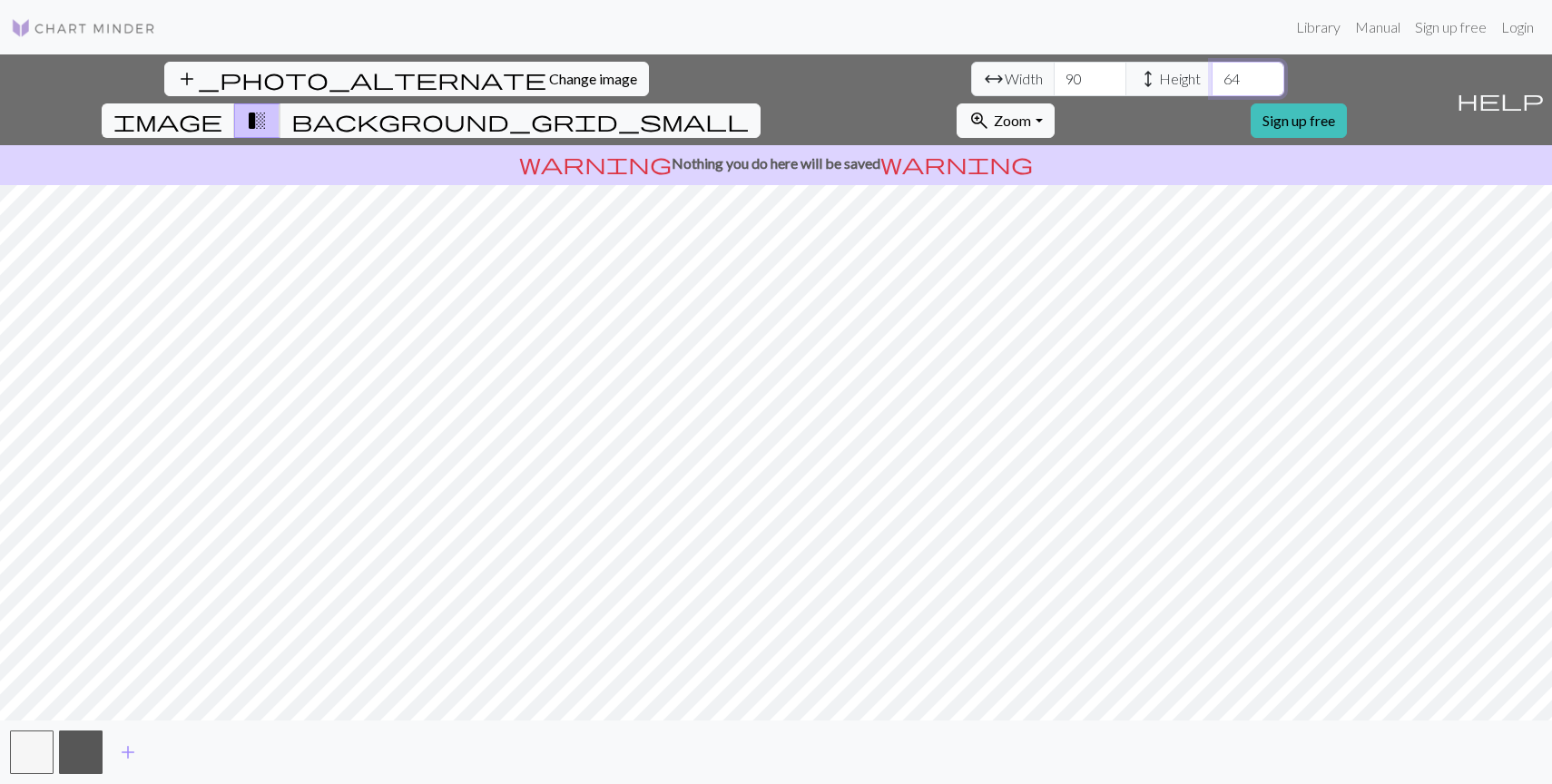
click at [1212, 75] on input "65" at bounding box center [1248, 79] width 73 height 34
click at [1212, 75] on input "66" at bounding box center [1248, 79] width 73 height 34
click at [1212, 75] on input "67" at bounding box center [1248, 79] width 73 height 34
type input "68"
click at [1212, 75] on input "68" at bounding box center [1248, 79] width 73 height 34
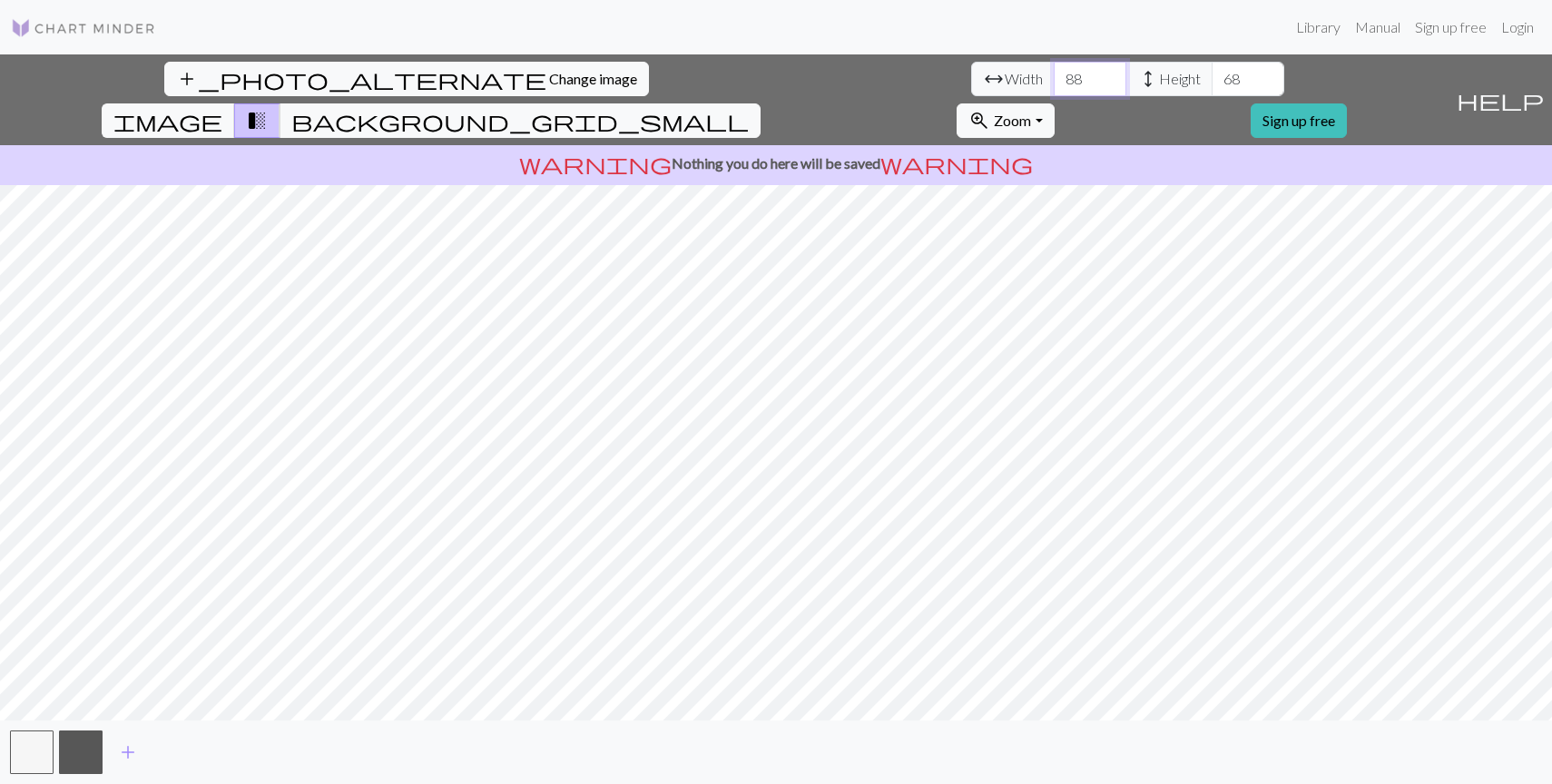
click at [1054, 87] on input "88" at bounding box center [1091, 79] width 73 height 34
click at [1054, 88] on input "87" at bounding box center [1091, 79] width 73 height 34
click at [1054, 88] on input "86" at bounding box center [1091, 79] width 73 height 34
click at [1054, 84] on input "78" at bounding box center [1091, 79] width 73 height 34
type input "79"
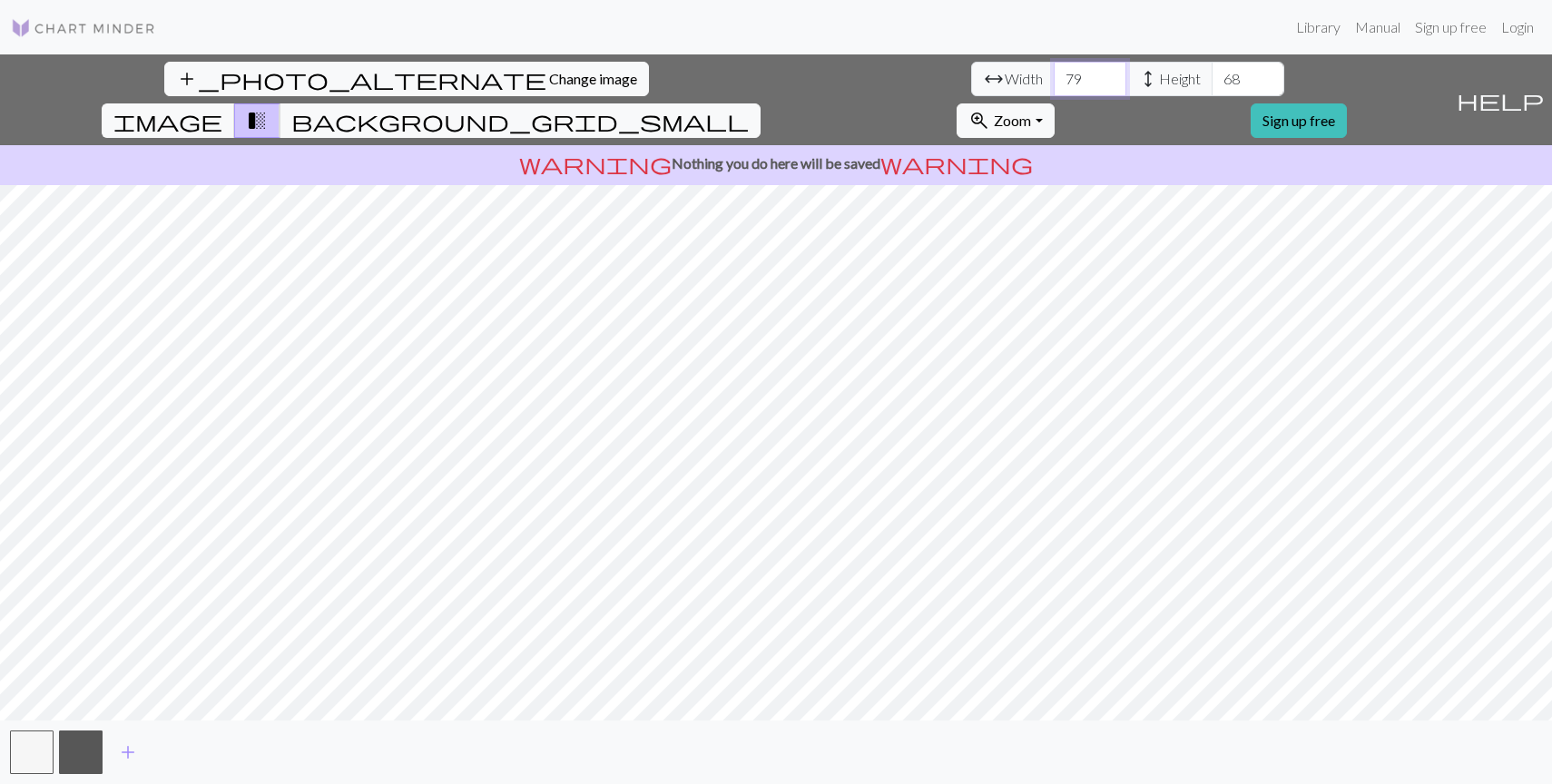
click at [1054, 74] on input "79" at bounding box center [1091, 79] width 73 height 34
